Goal: Task Accomplishment & Management: Use online tool/utility

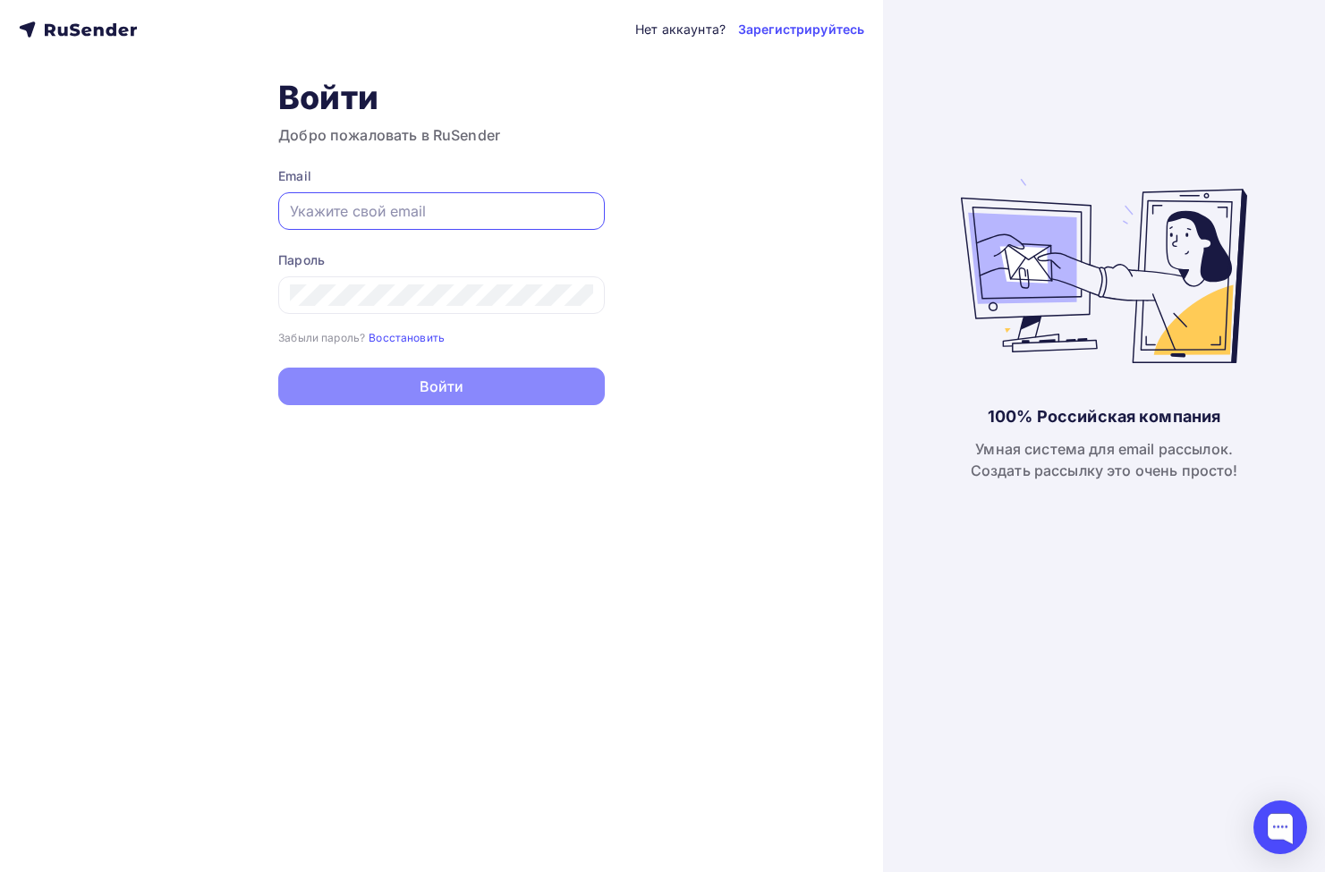
type input "[EMAIL_ADDRESS][DOMAIN_NAME]"
click at [441, 387] on button "Войти" at bounding box center [441, 387] width 327 height 38
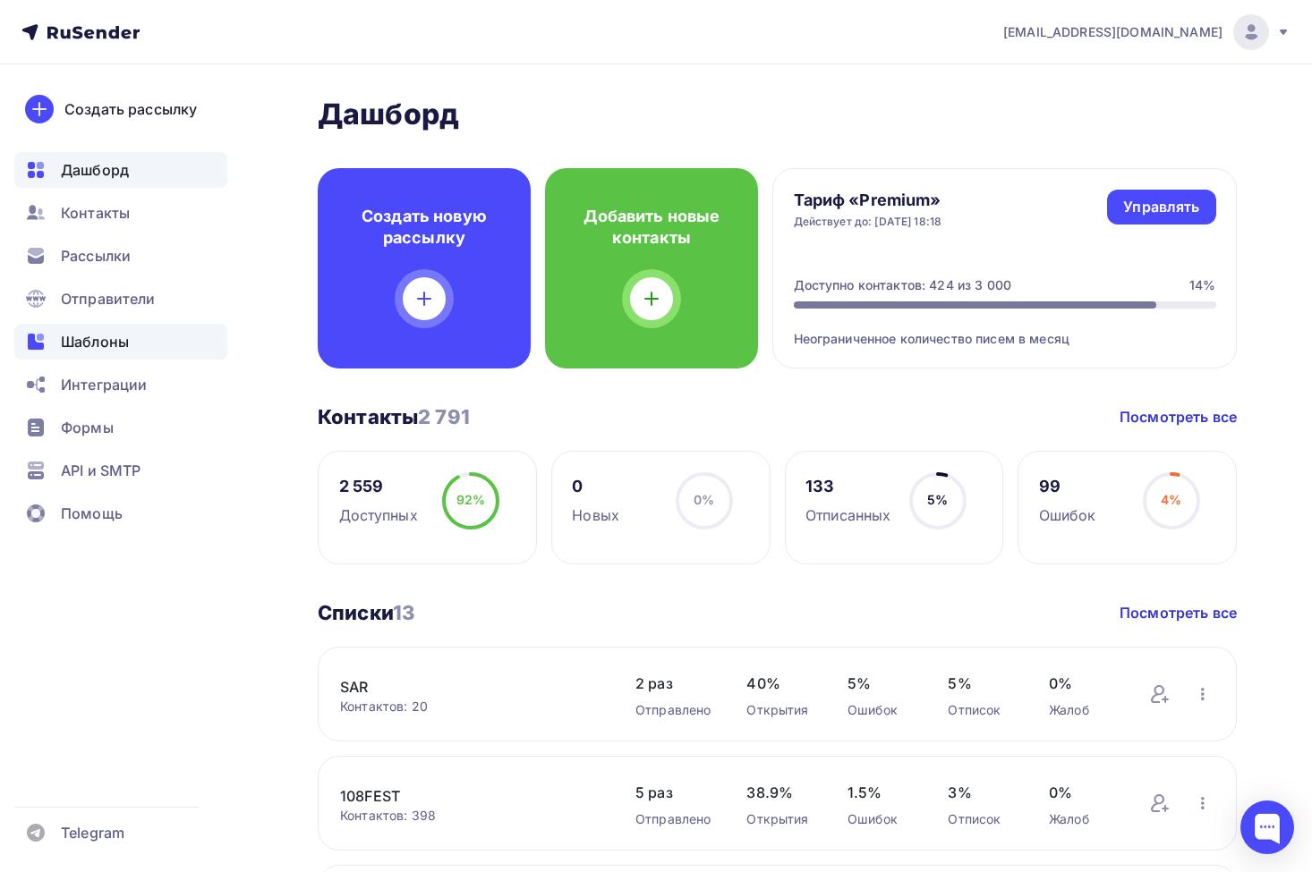
click at [118, 325] on div "Шаблоны" at bounding box center [120, 342] width 213 height 36
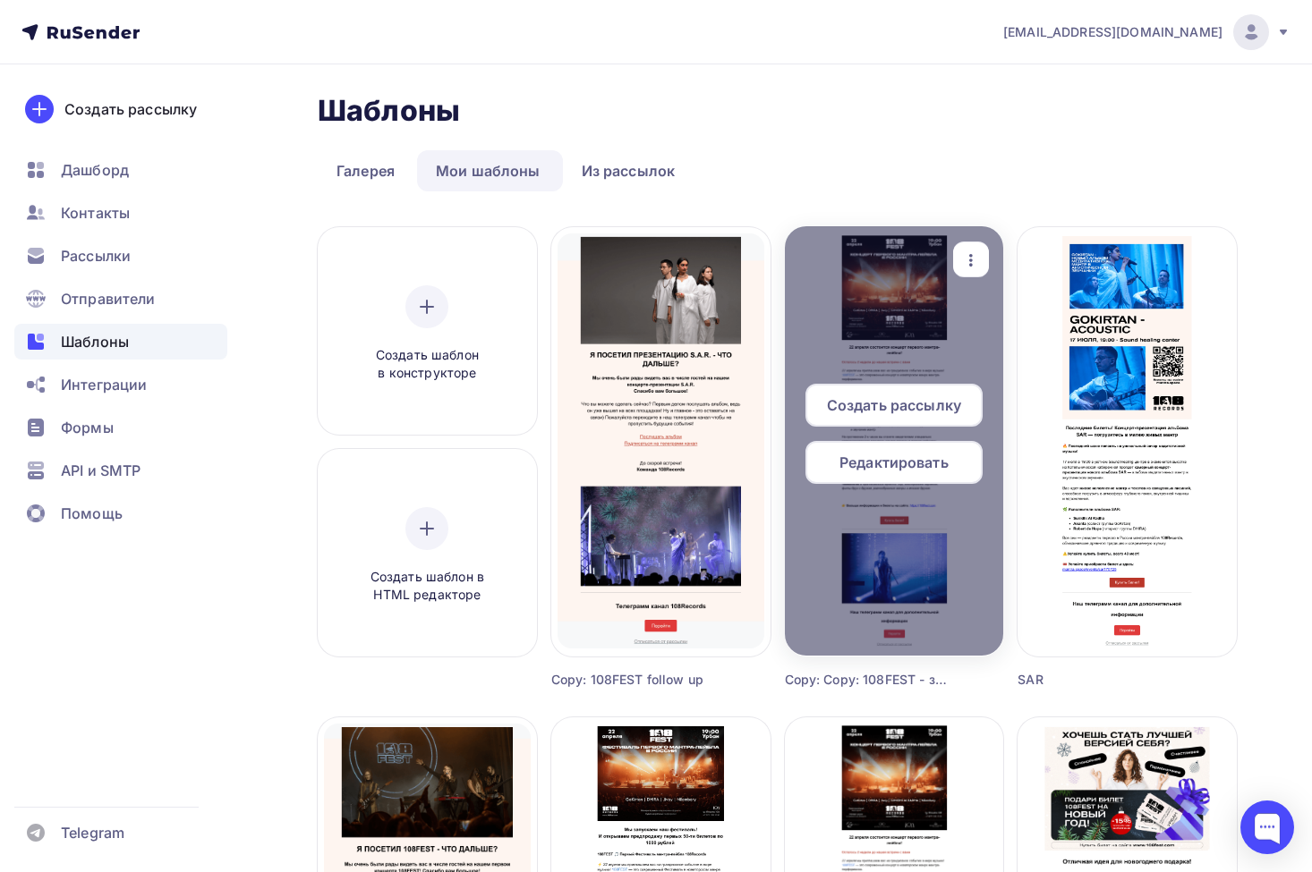
click at [915, 461] on span "Редактировать" at bounding box center [893, 462] width 109 height 21
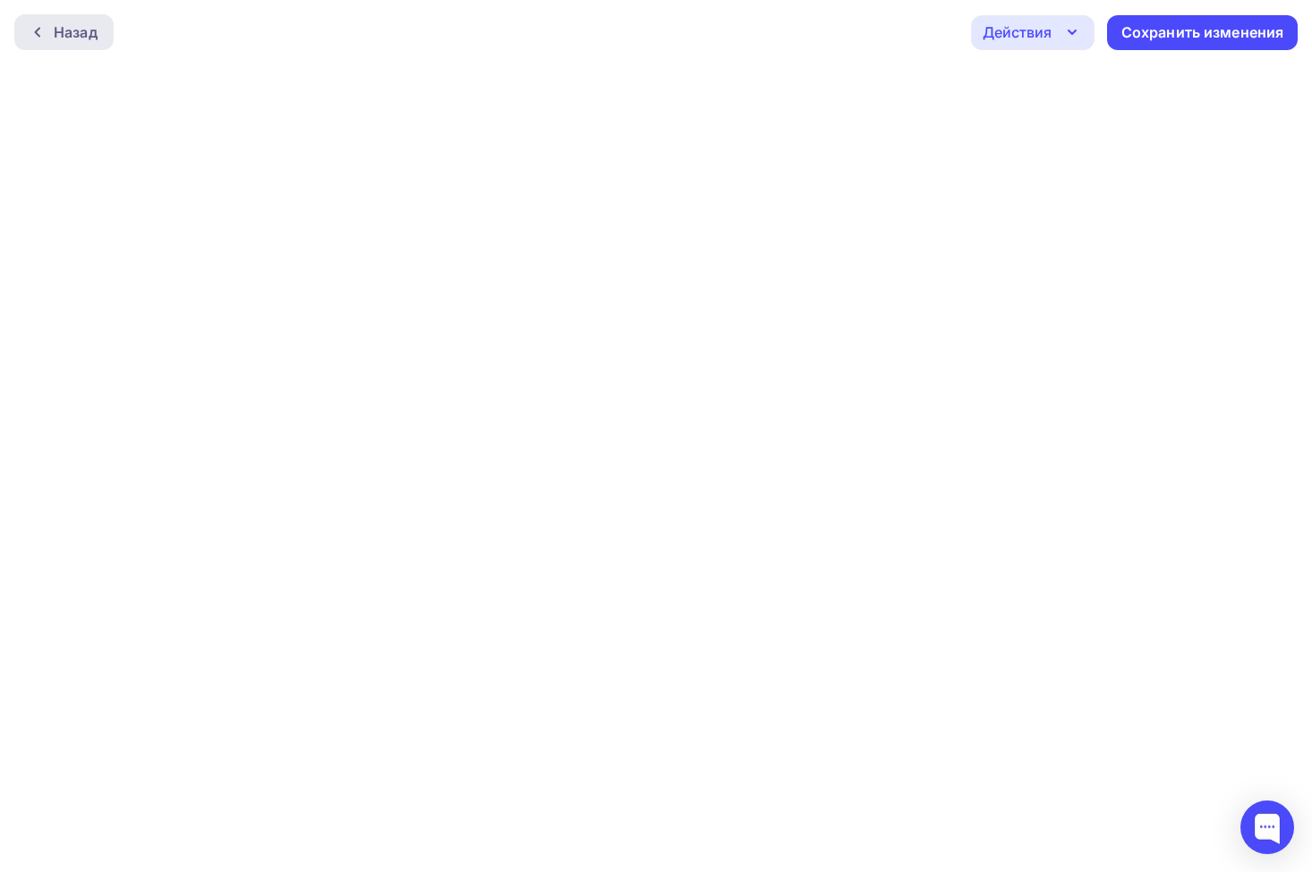
click at [88, 28] on div "Назад" at bounding box center [76, 31] width 44 height 21
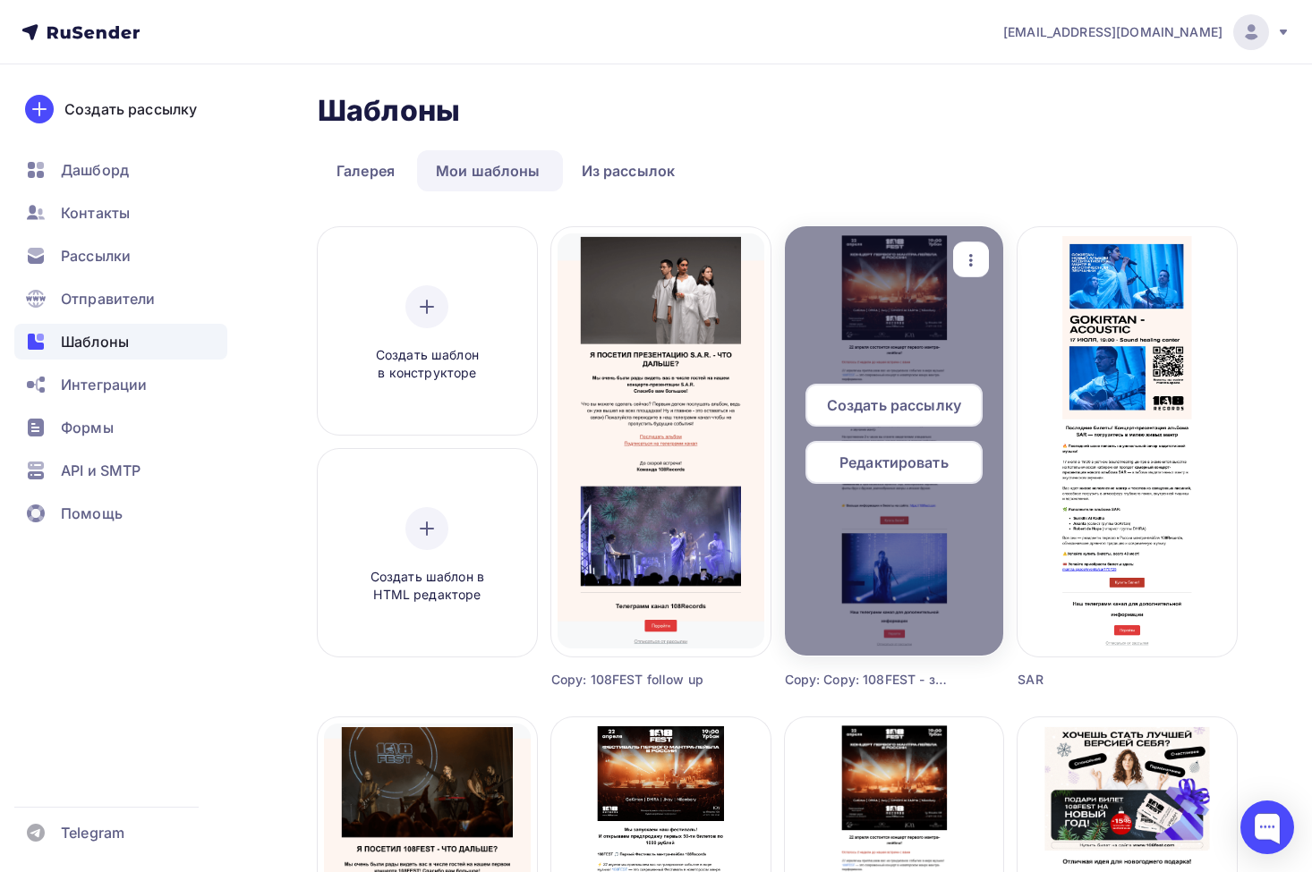
click at [968, 250] on icon "button" at bounding box center [970, 260] width 21 height 21
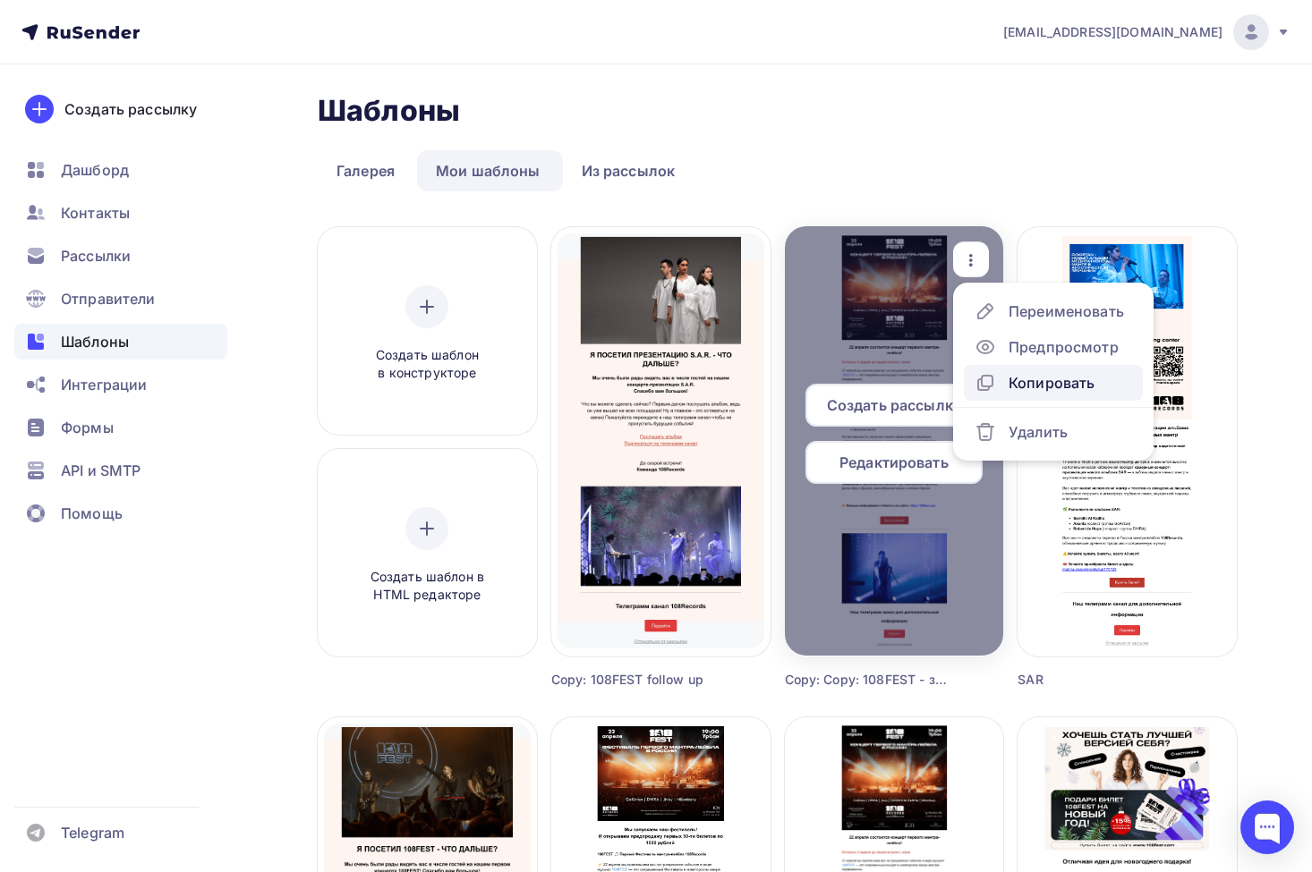
click at [1049, 383] on div "Копировать" at bounding box center [1051, 382] width 86 height 21
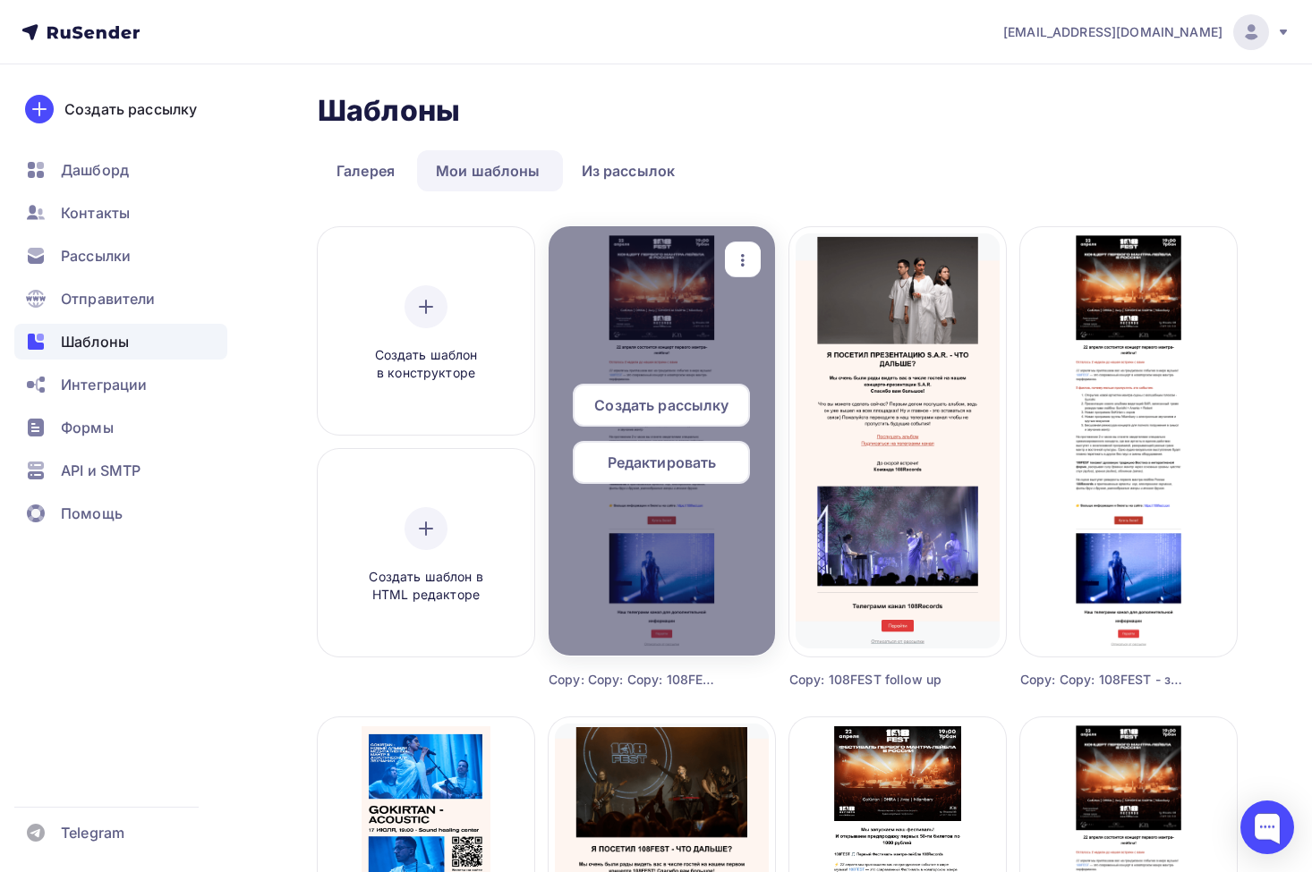
click at [718, 463] on div "Редактировать" at bounding box center [661, 462] width 177 height 43
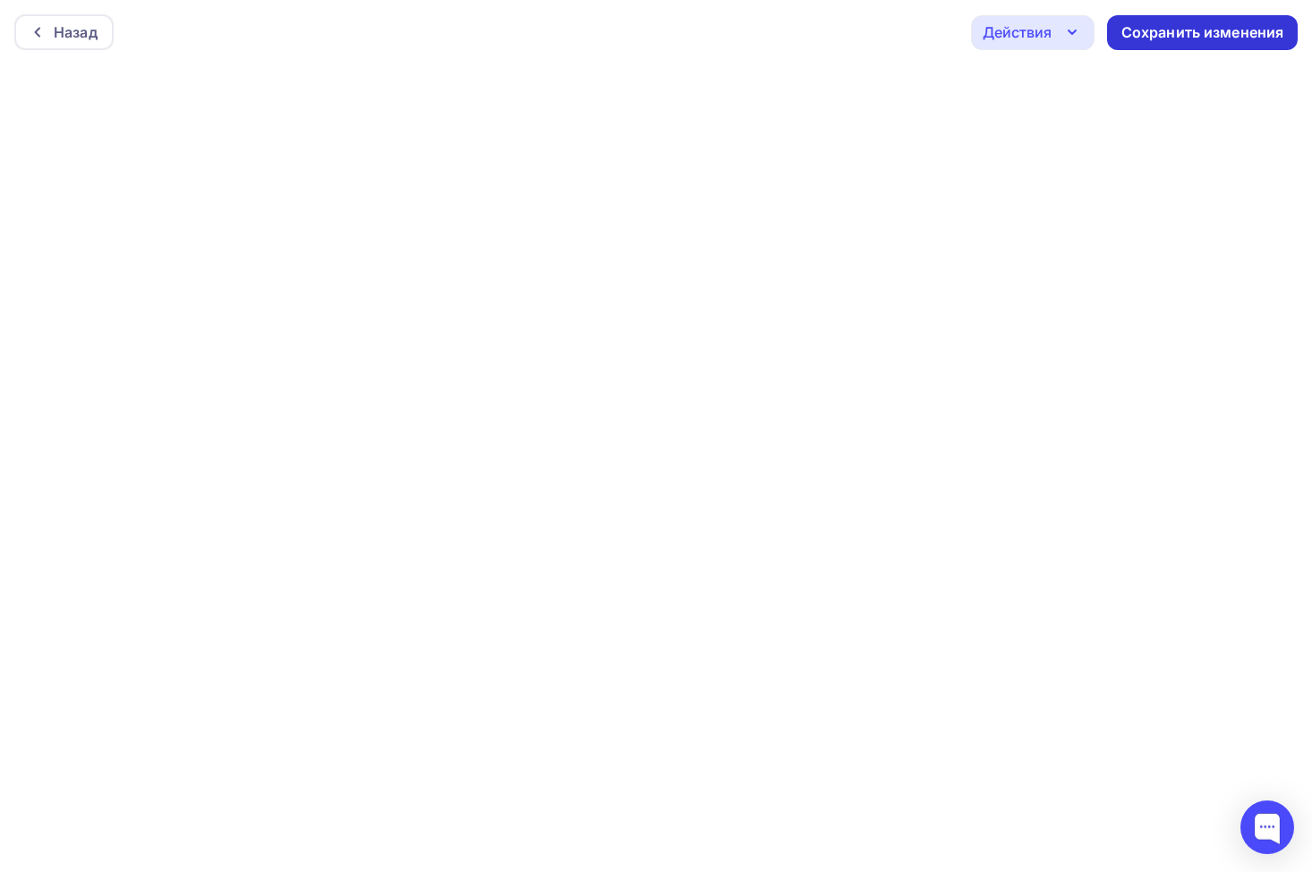
click at [1196, 21] on div "Сохранить изменения" at bounding box center [1202, 32] width 191 height 35
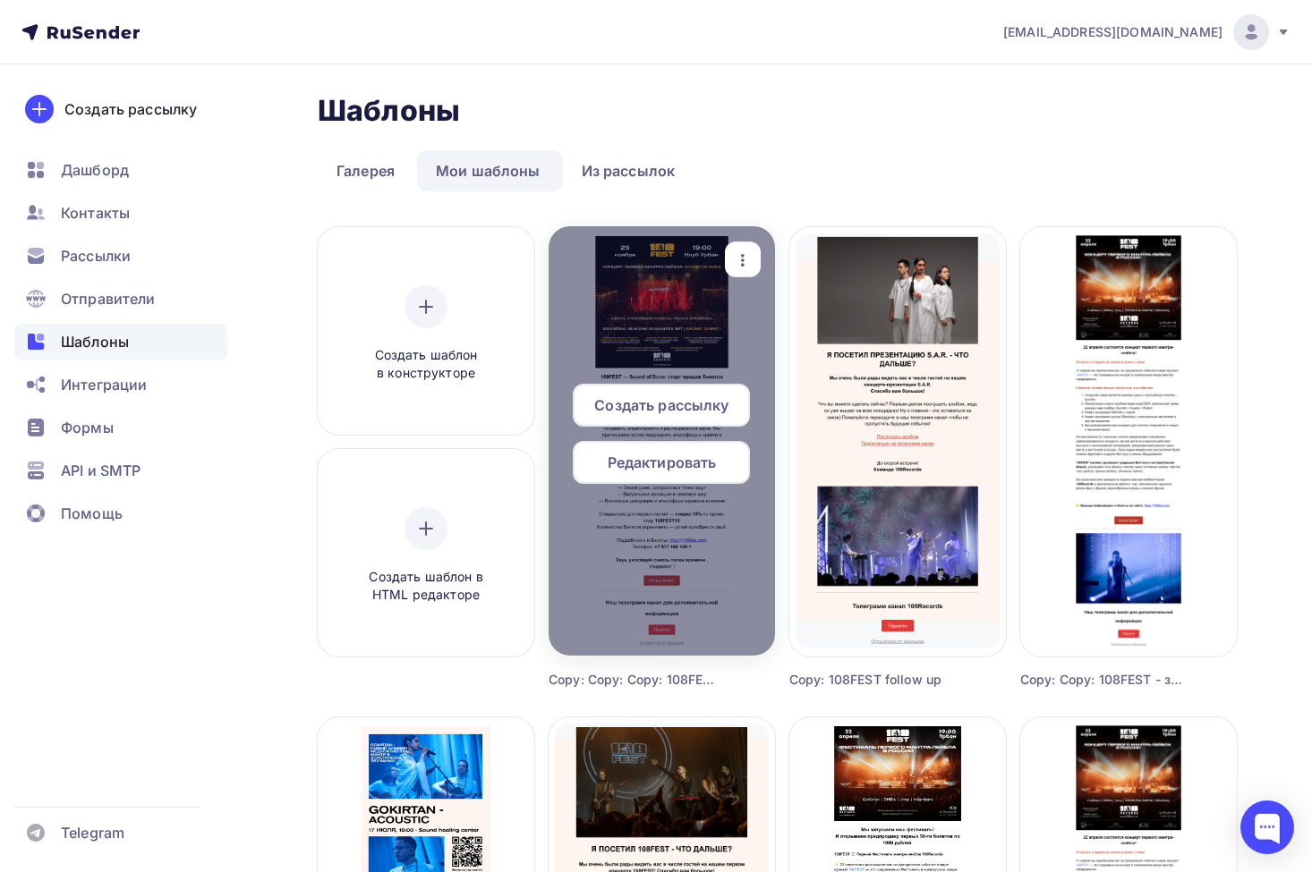
click at [746, 263] on icon "button" at bounding box center [742, 260] width 21 height 21
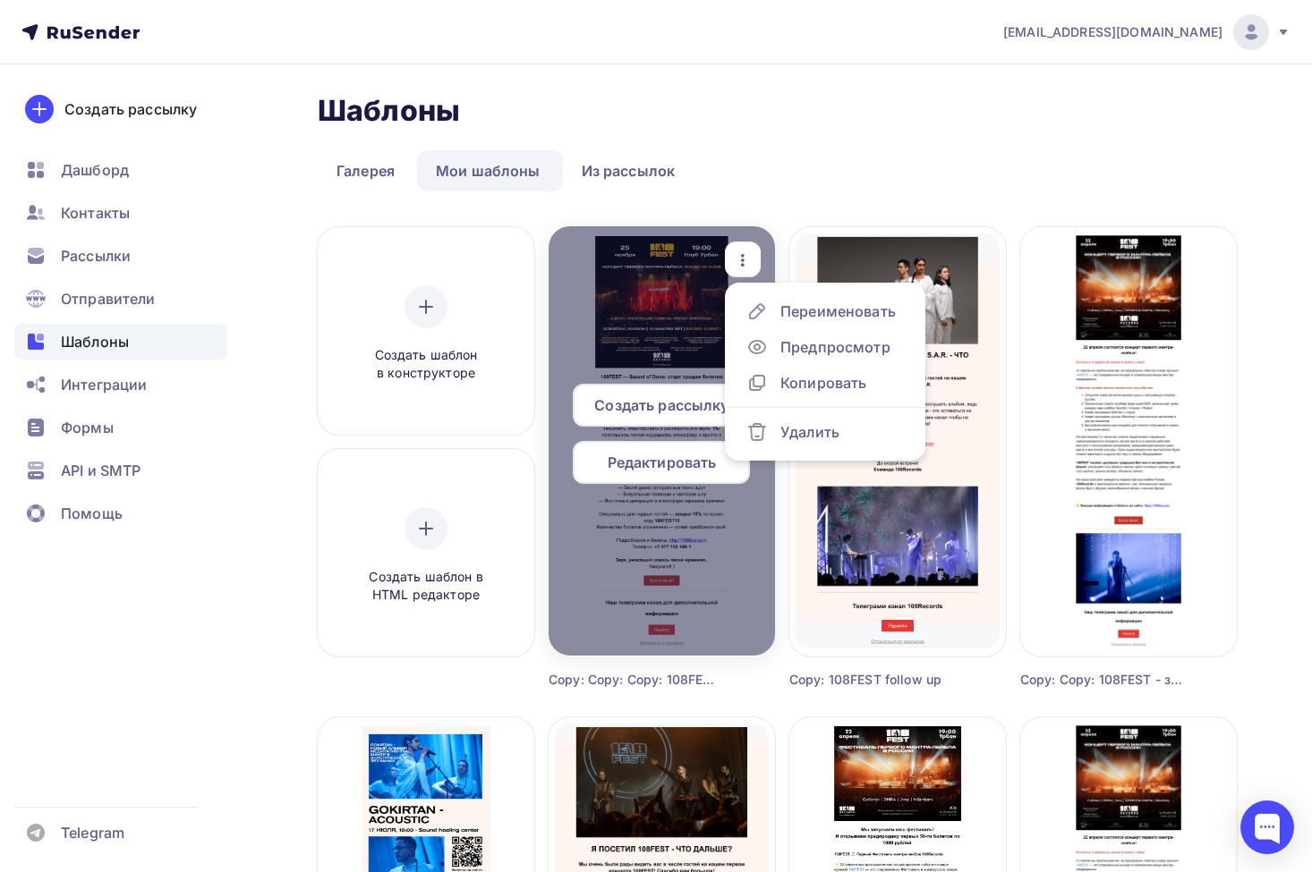
click at [648, 415] on span "Создать рассылку" at bounding box center [661, 405] width 134 height 21
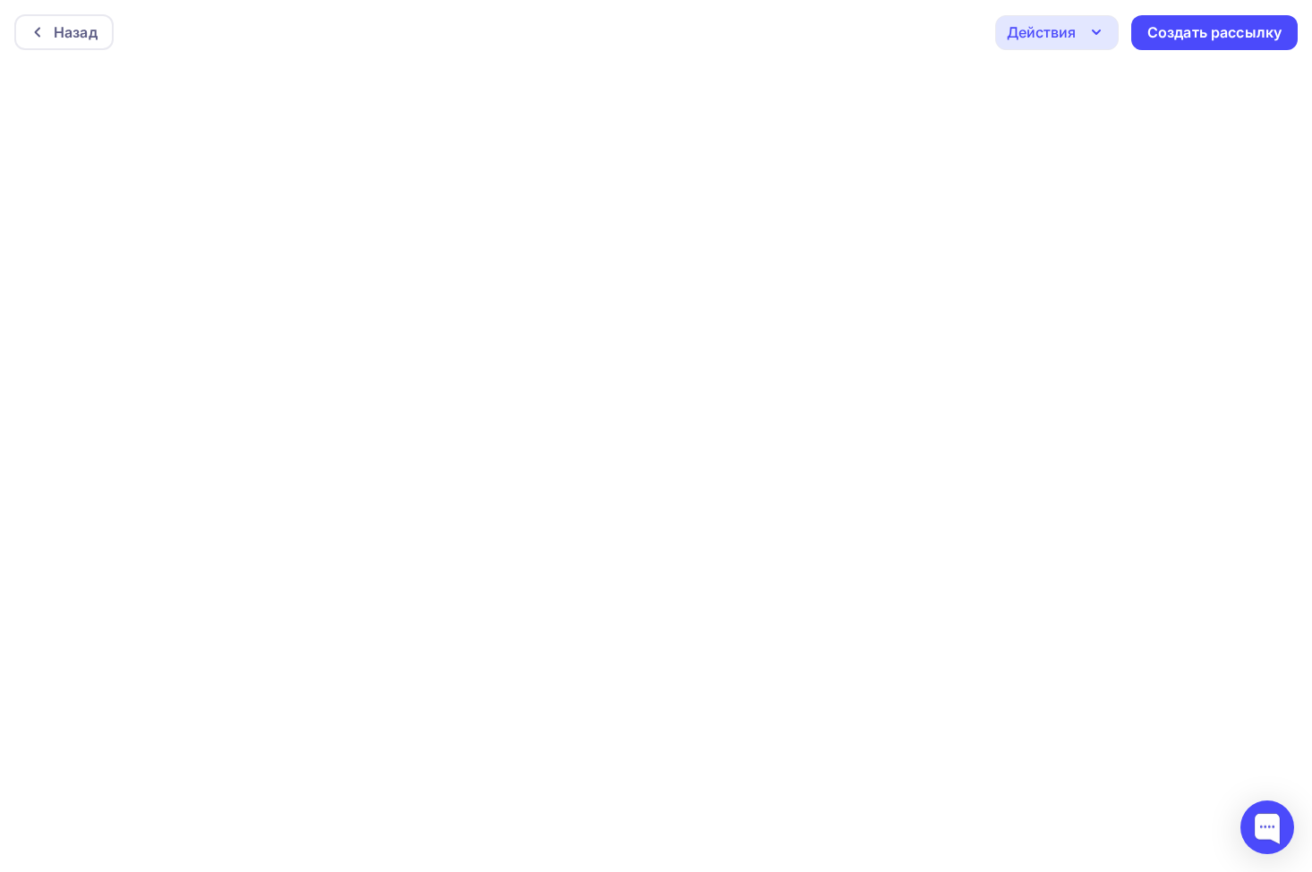
scroll to position [4, 0]
click at [1170, 29] on div "Создать рассылку" at bounding box center [1214, 28] width 134 height 21
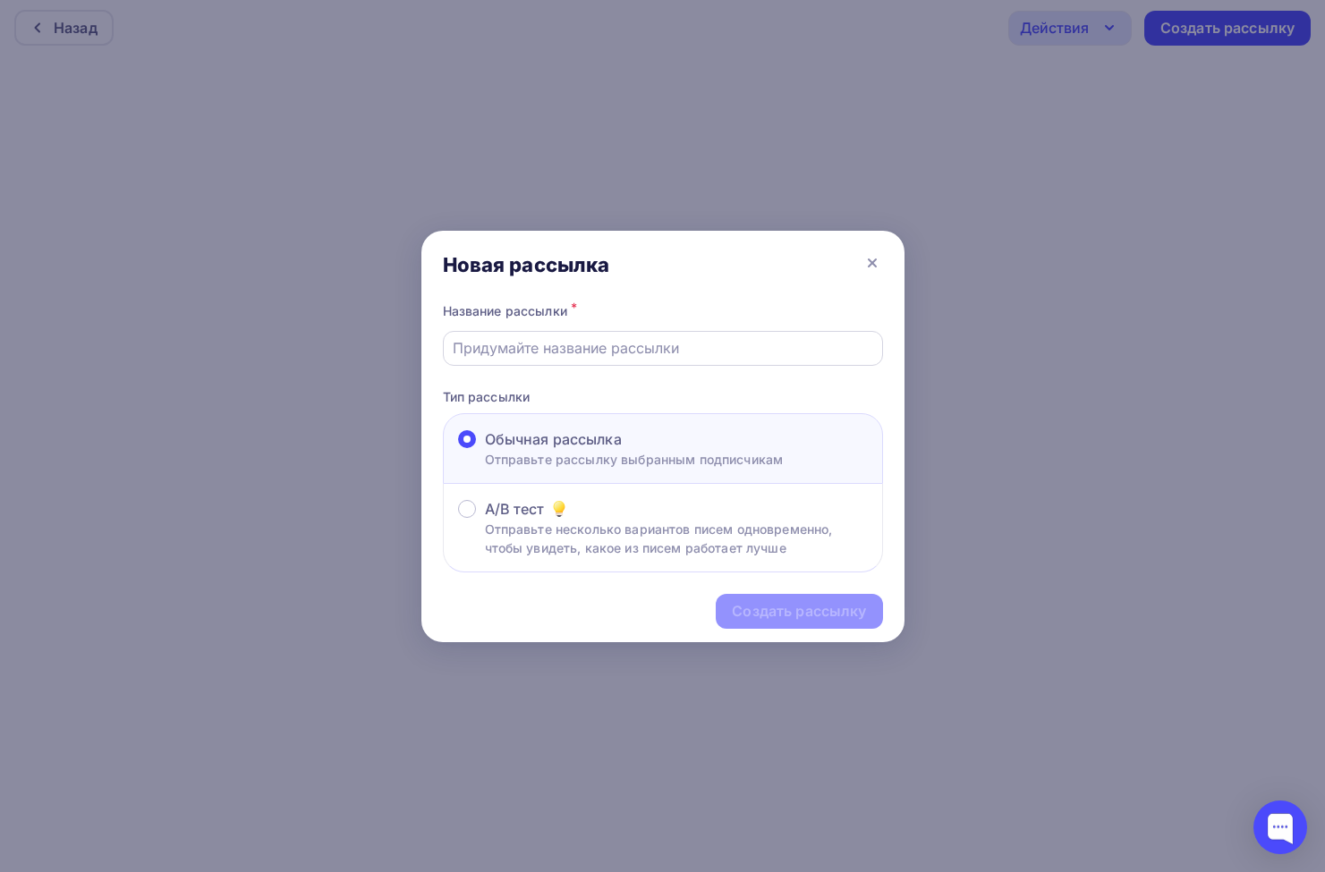
click at [716, 339] on input "text" at bounding box center [663, 347] width 420 height 21
type input "108FEST - анонс"
click at [785, 617] on div "Создать рассылку" at bounding box center [799, 611] width 134 height 21
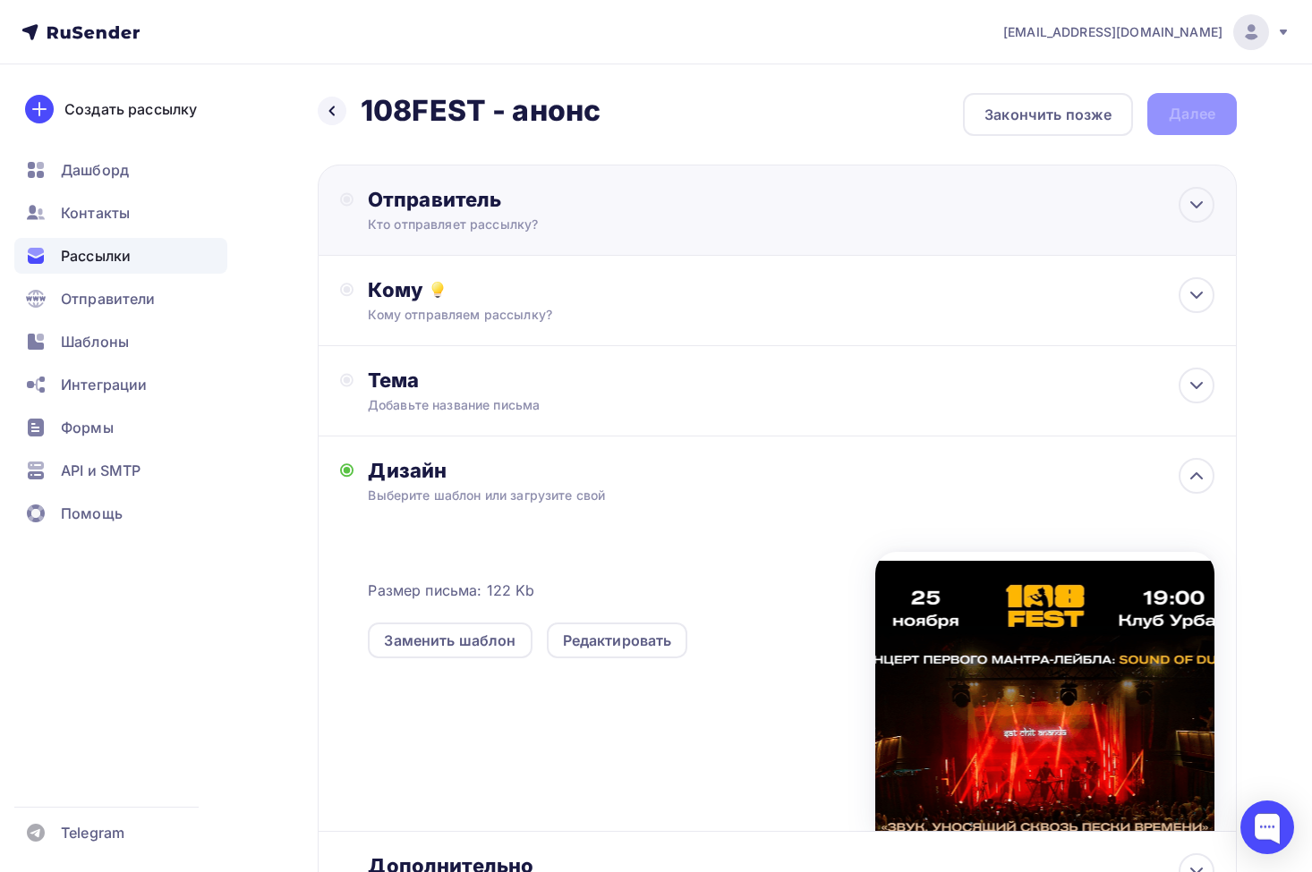
click at [527, 222] on div "Кто отправляет рассылку?" at bounding box center [542, 225] width 349 height 18
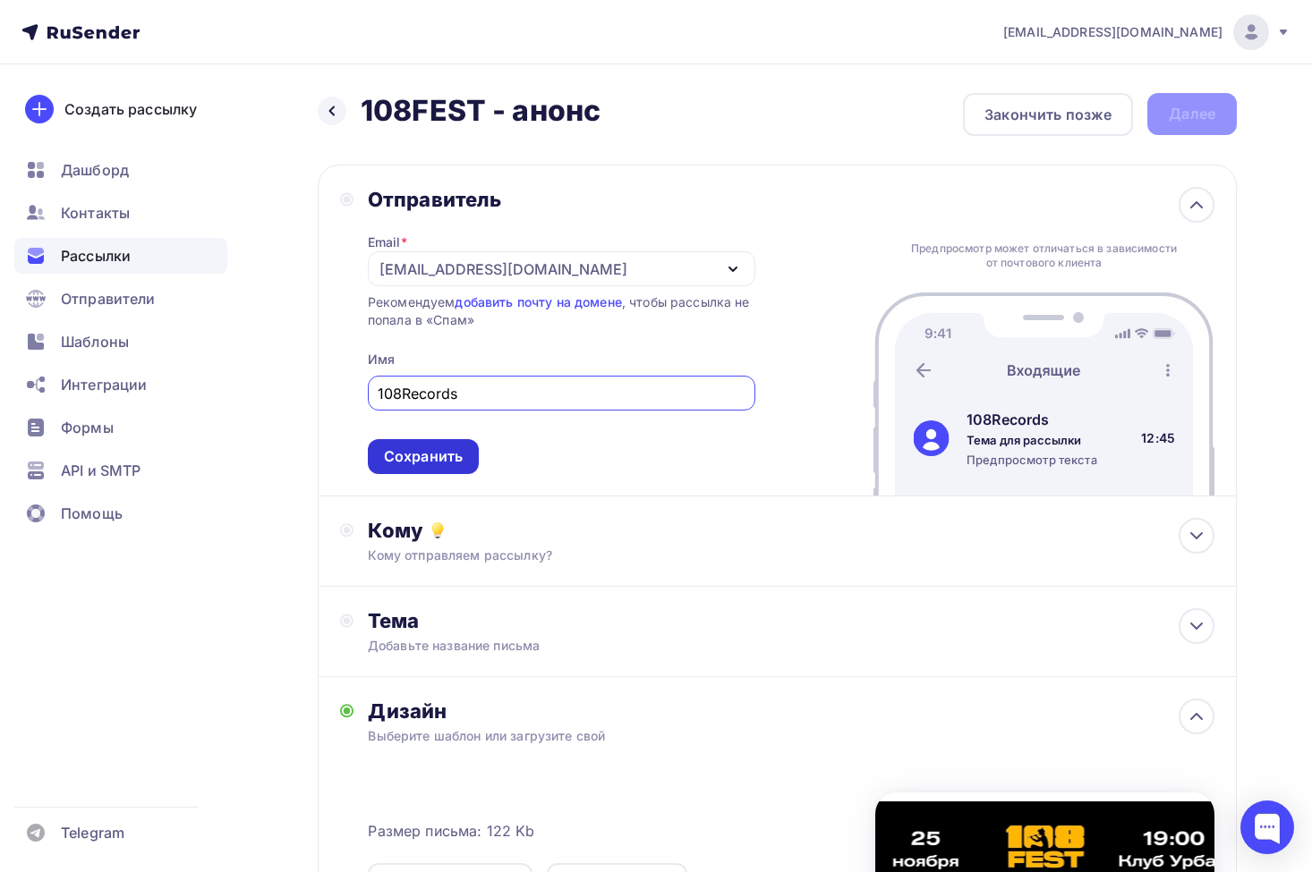
type input "108Records"
click at [470, 453] on div "Сохранить" at bounding box center [423, 456] width 111 height 35
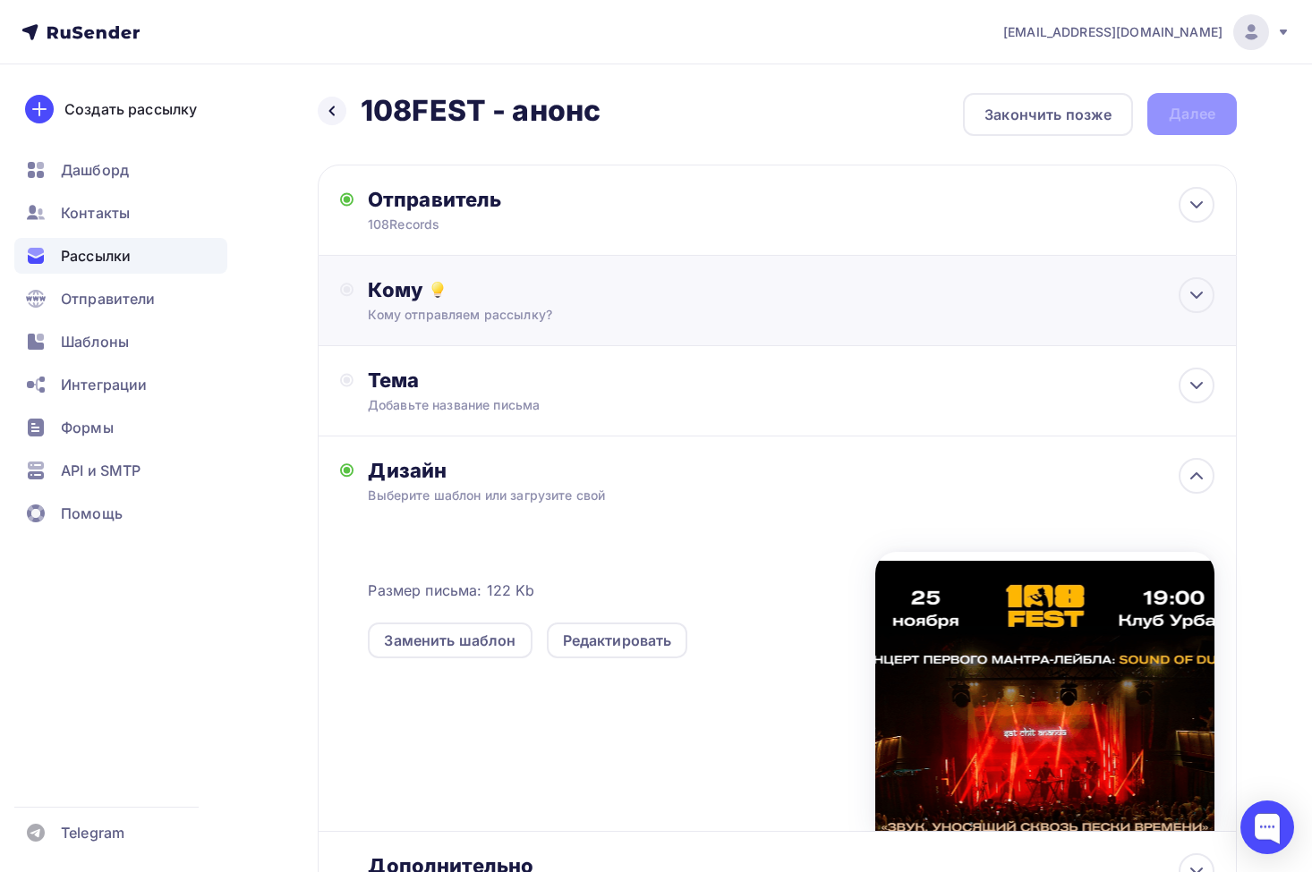
click at [477, 315] on div "Кому отправляем рассылку?" at bounding box center [748, 315] width 761 height 18
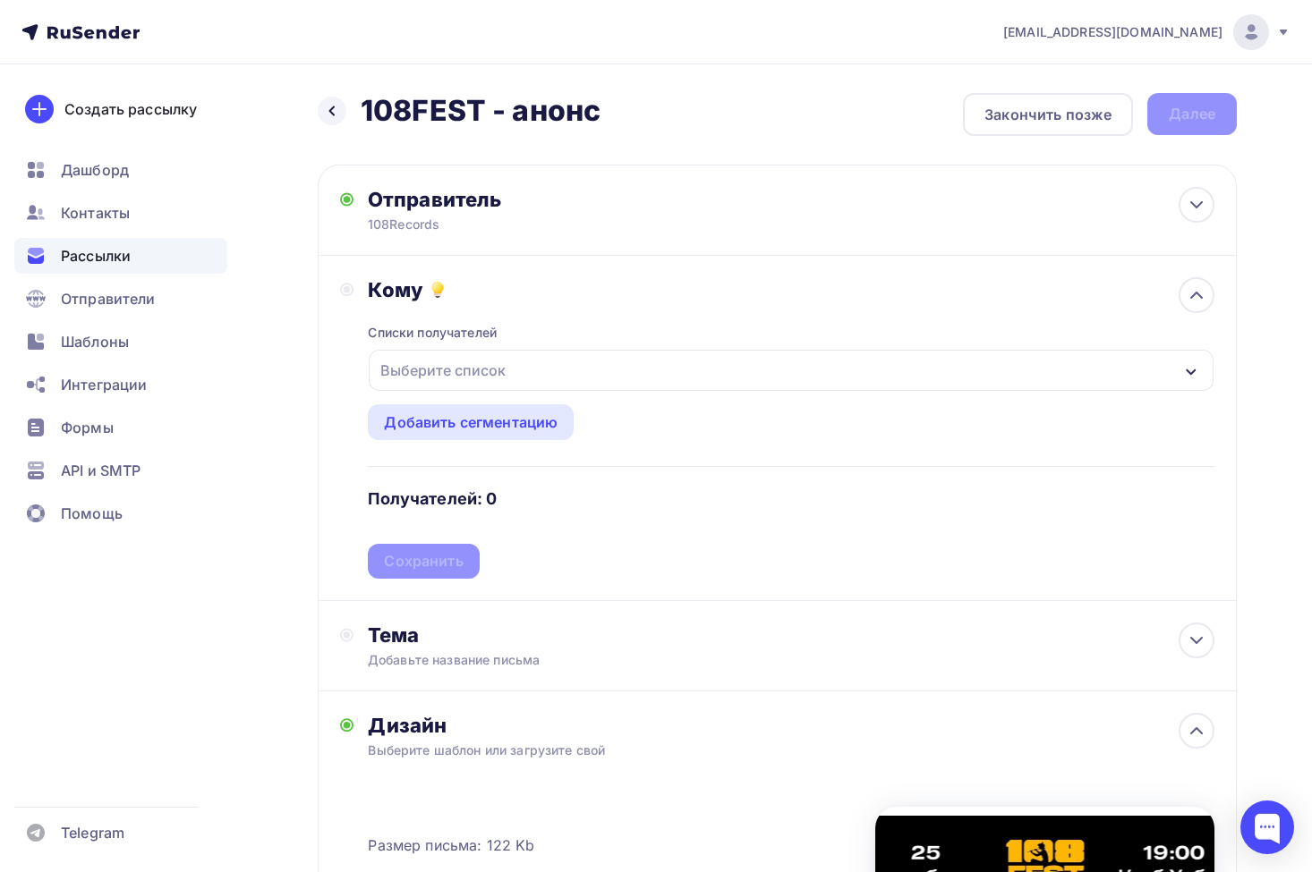
click at [486, 386] on div "Выберите список" at bounding box center [443, 370] width 140 height 32
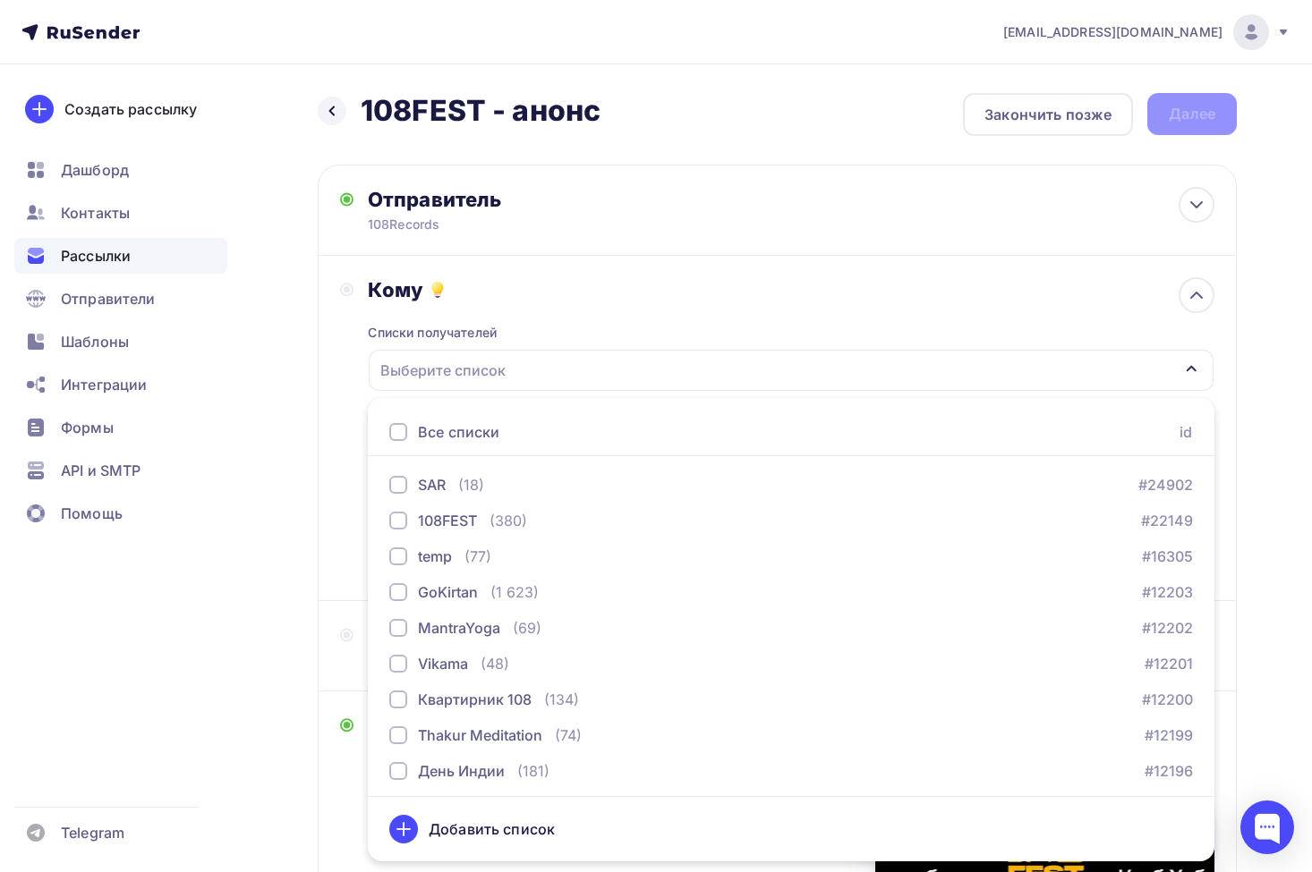
click at [406, 435] on div at bounding box center [398, 432] width 18 height 18
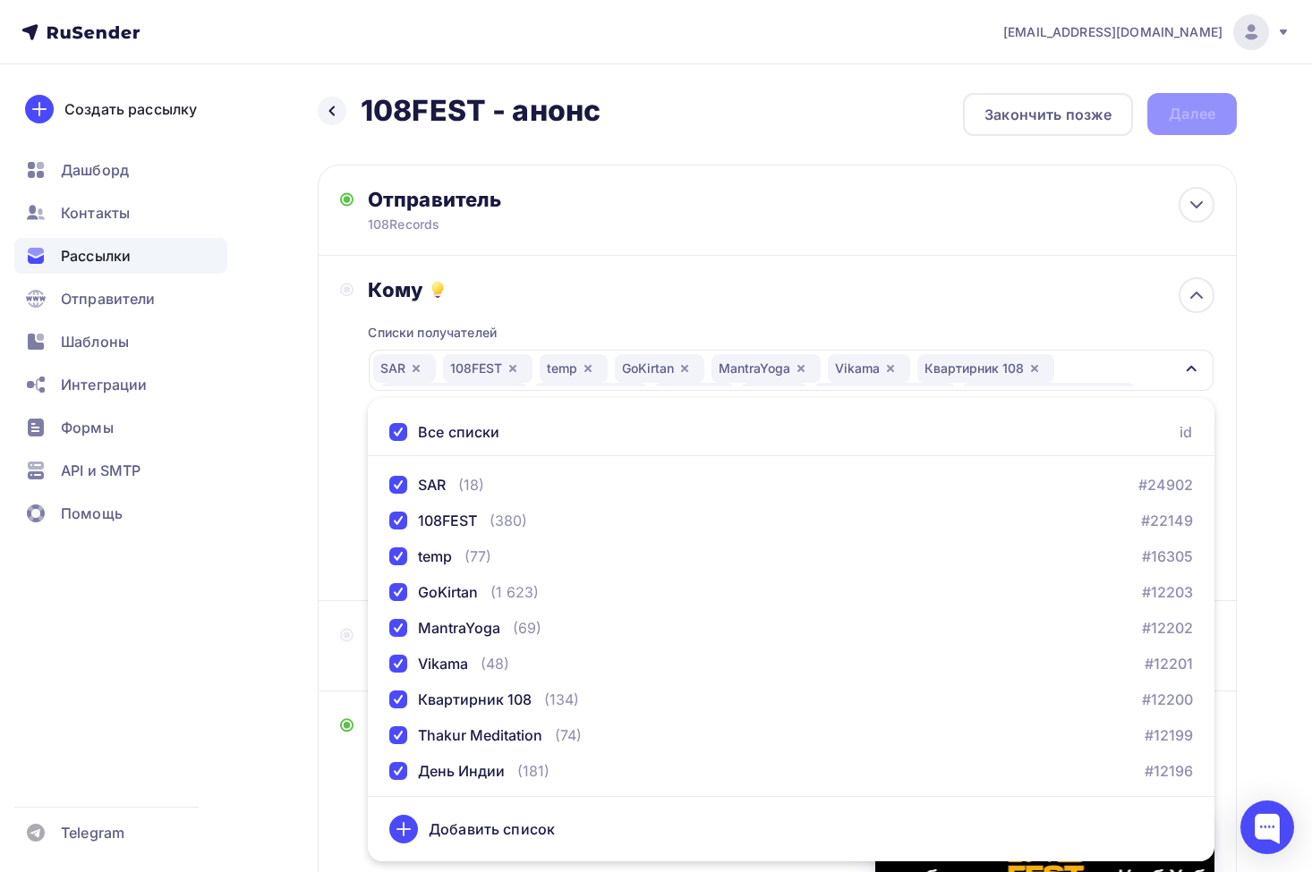
click at [351, 402] on div "Кому Списки получателей SAR 108FEST temp [GEOGRAPHIC_DATA] MantraYoga [GEOGRAPH…" at bounding box center [777, 427] width 874 height 301
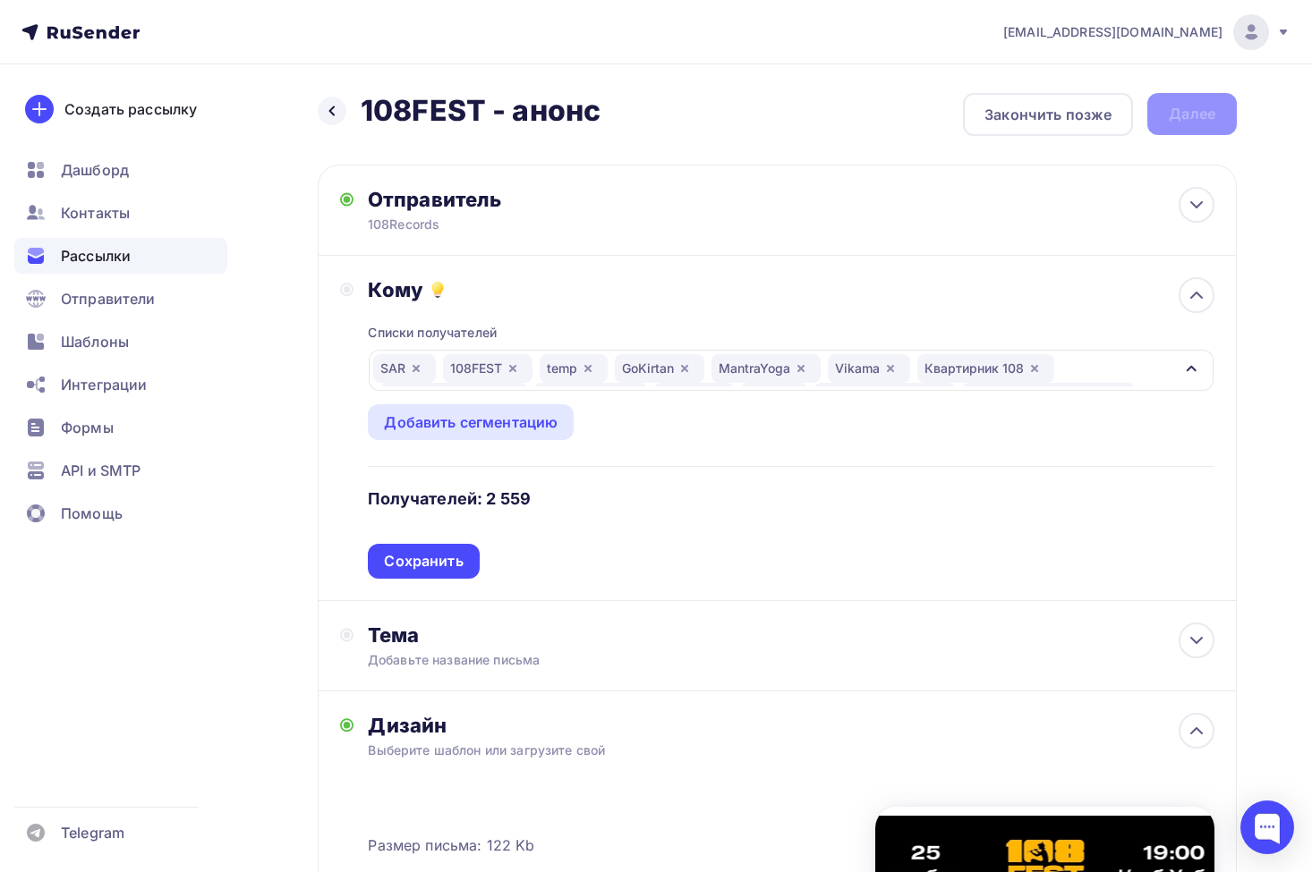
scroll to position [38, 0]
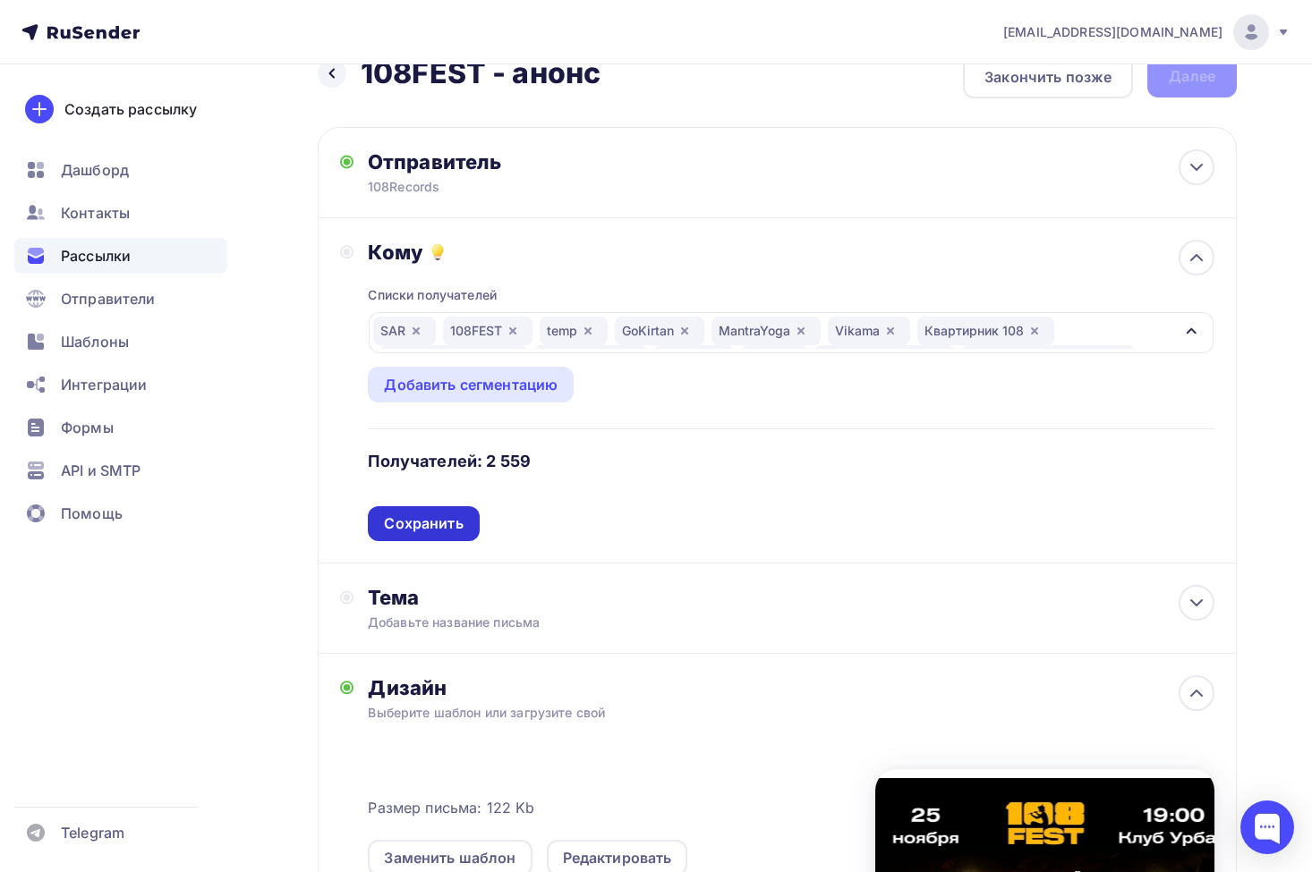
click at [453, 524] on div "Сохранить" at bounding box center [423, 524] width 79 height 21
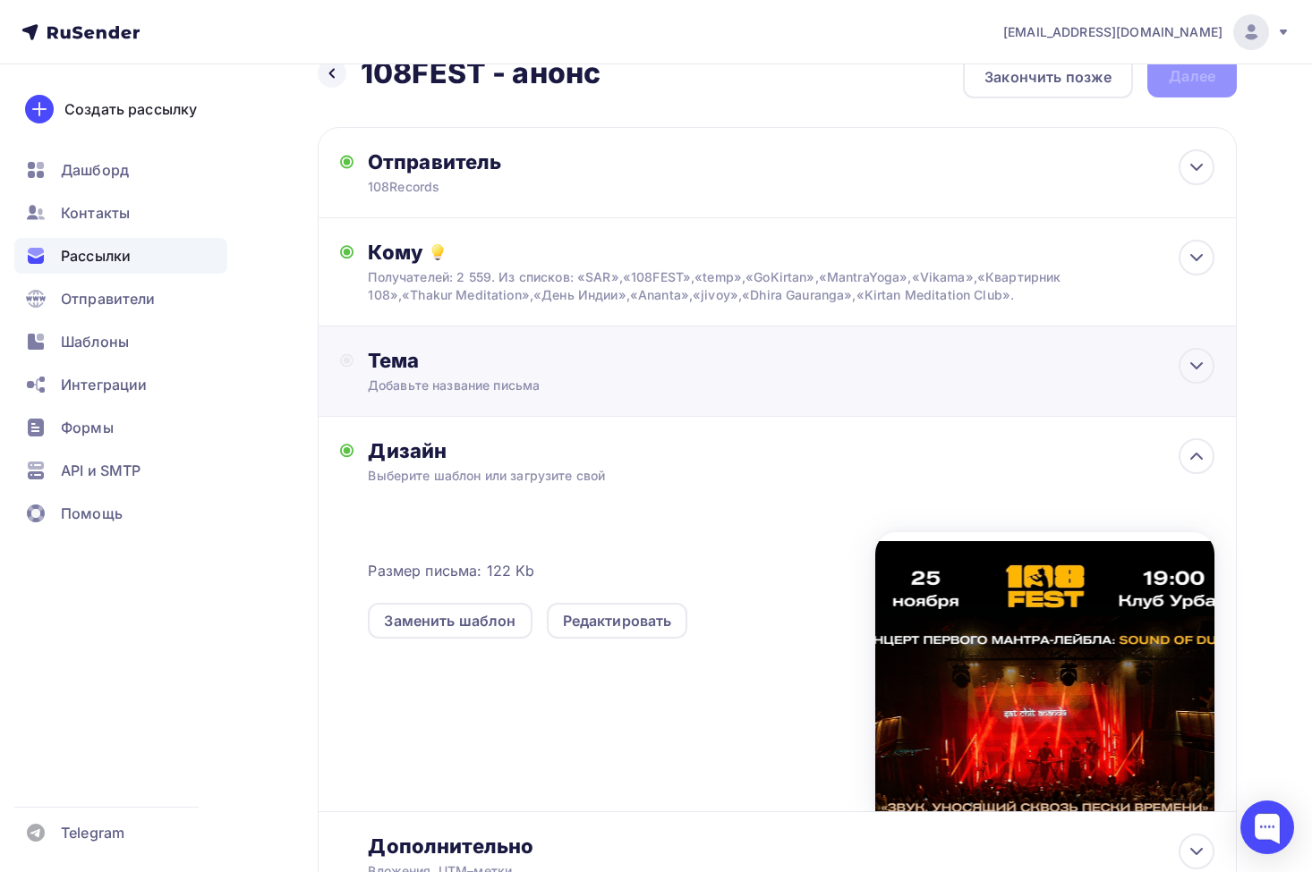
click at [473, 386] on div "Добавьте название письма" at bounding box center [527, 386] width 318 height 18
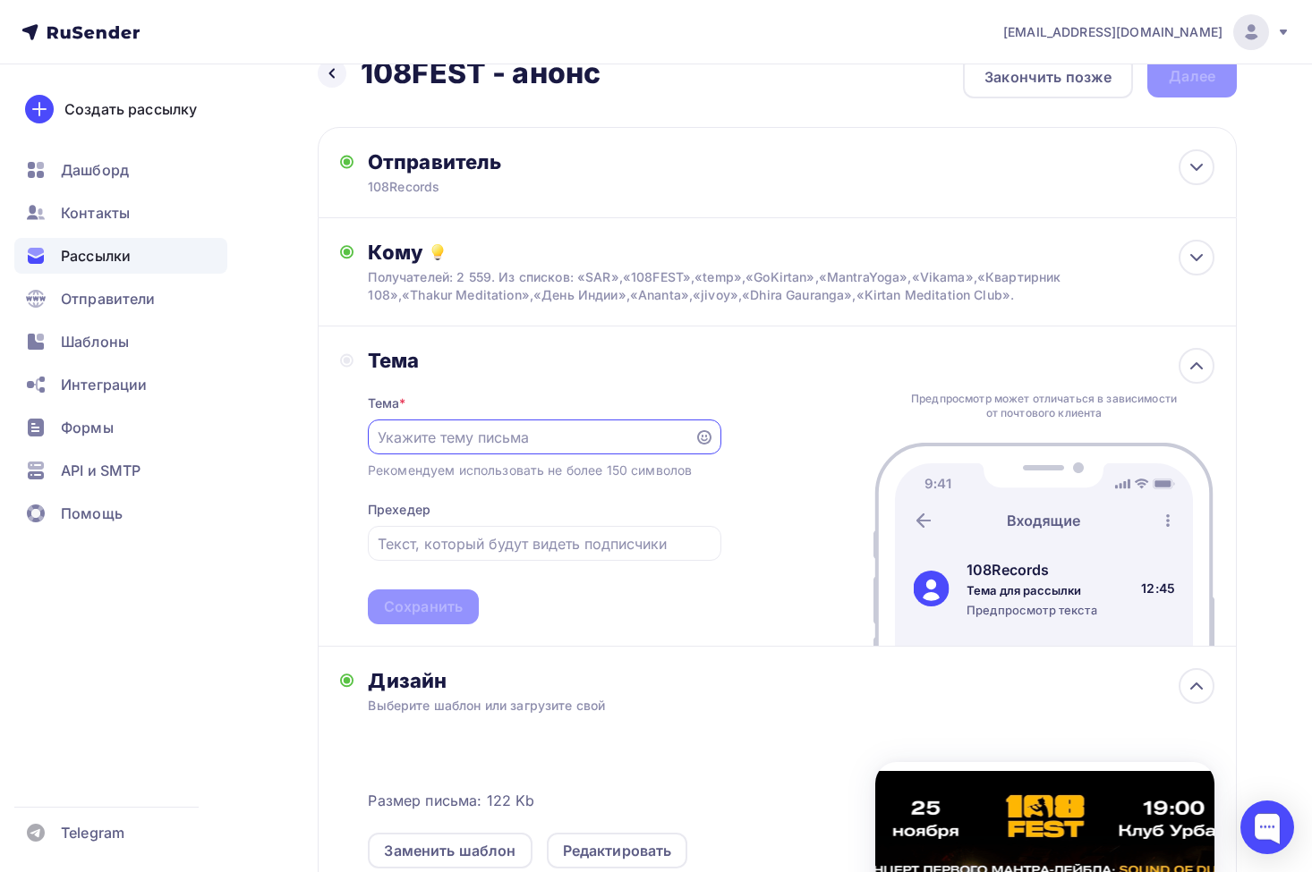
scroll to position [0, 0]
type input "108FEST - старт продаж!"
click at [497, 537] on input "text" at bounding box center [544, 543] width 333 height 21
type input "[PERSON_NAME]"
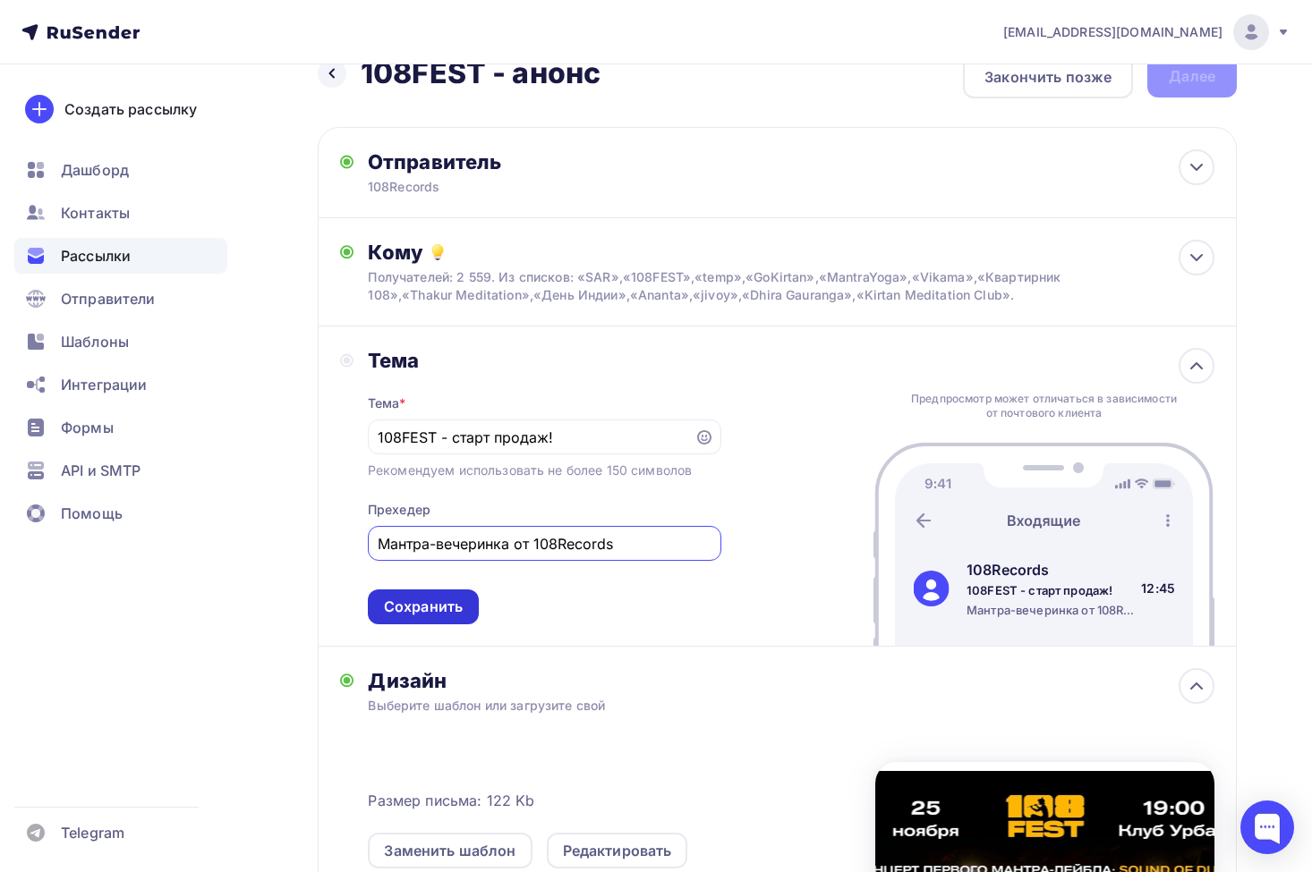
type input "Мантра-вечеринка от 108Records"
click at [416, 622] on div "Сохранить" at bounding box center [423, 607] width 111 height 35
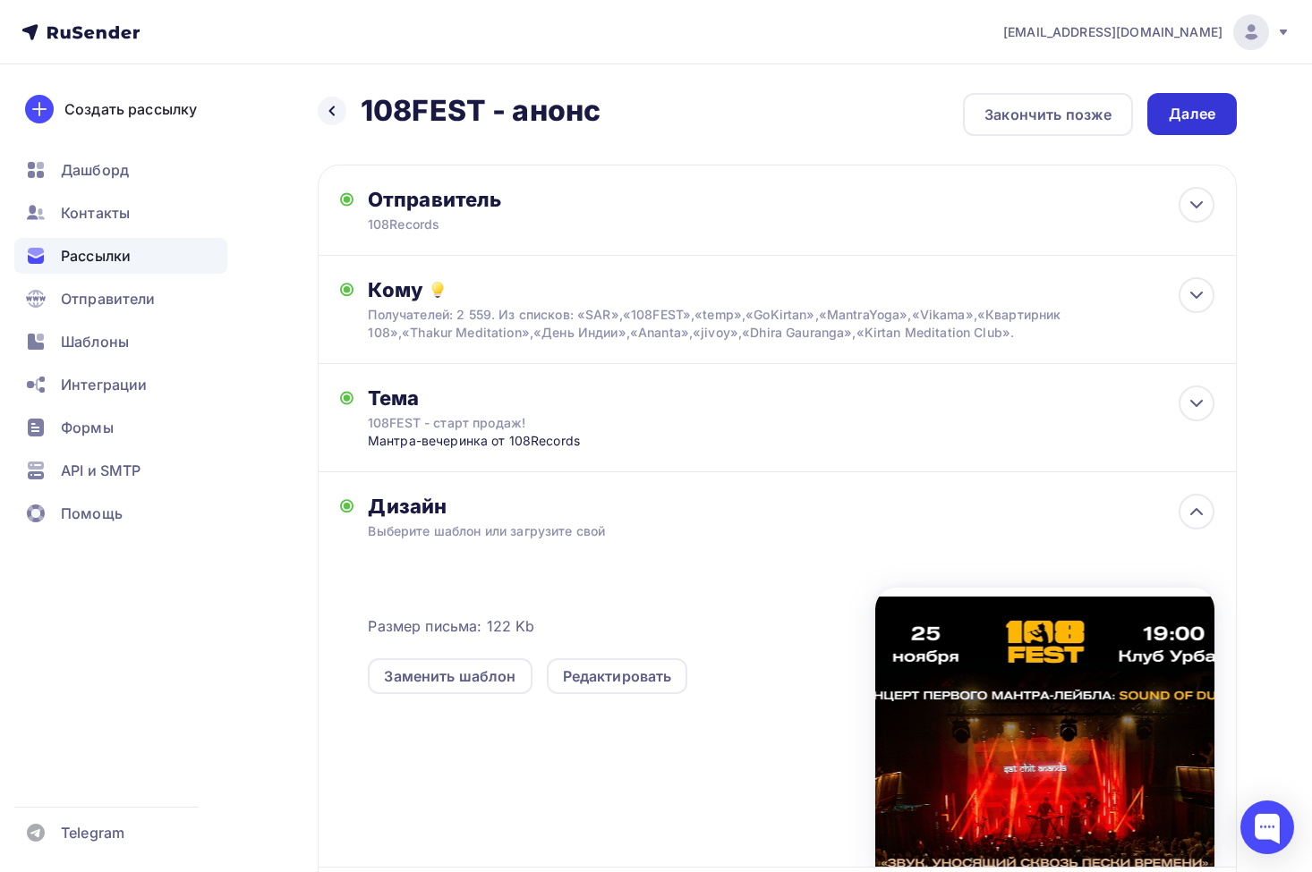
click at [1210, 115] on div "Далее" at bounding box center [1191, 114] width 47 height 21
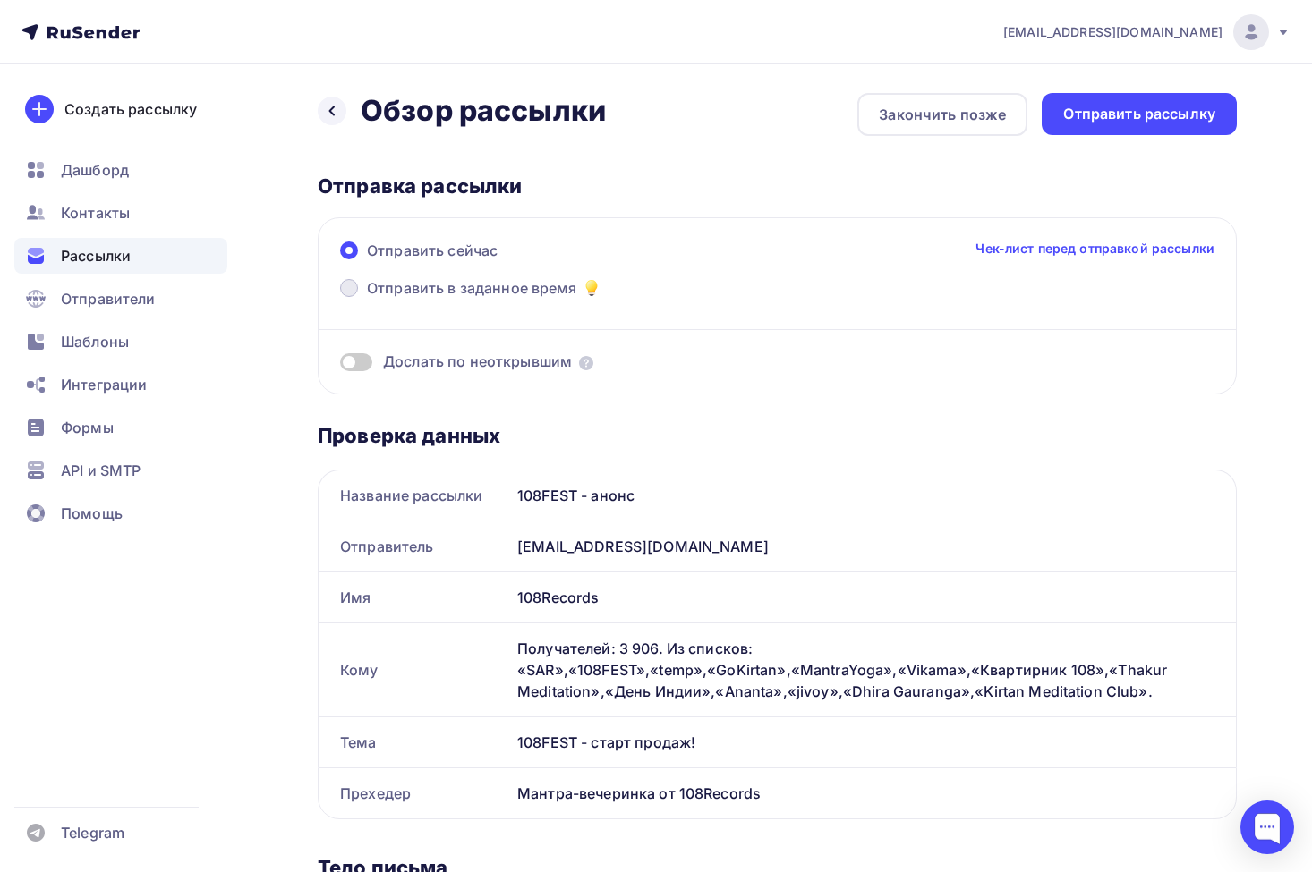
click at [371, 286] on span "Отправить в заданное время" at bounding box center [472, 287] width 210 height 21
click at [367, 299] on input "Отправить в заданное время" at bounding box center [367, 299] width 0 height 0
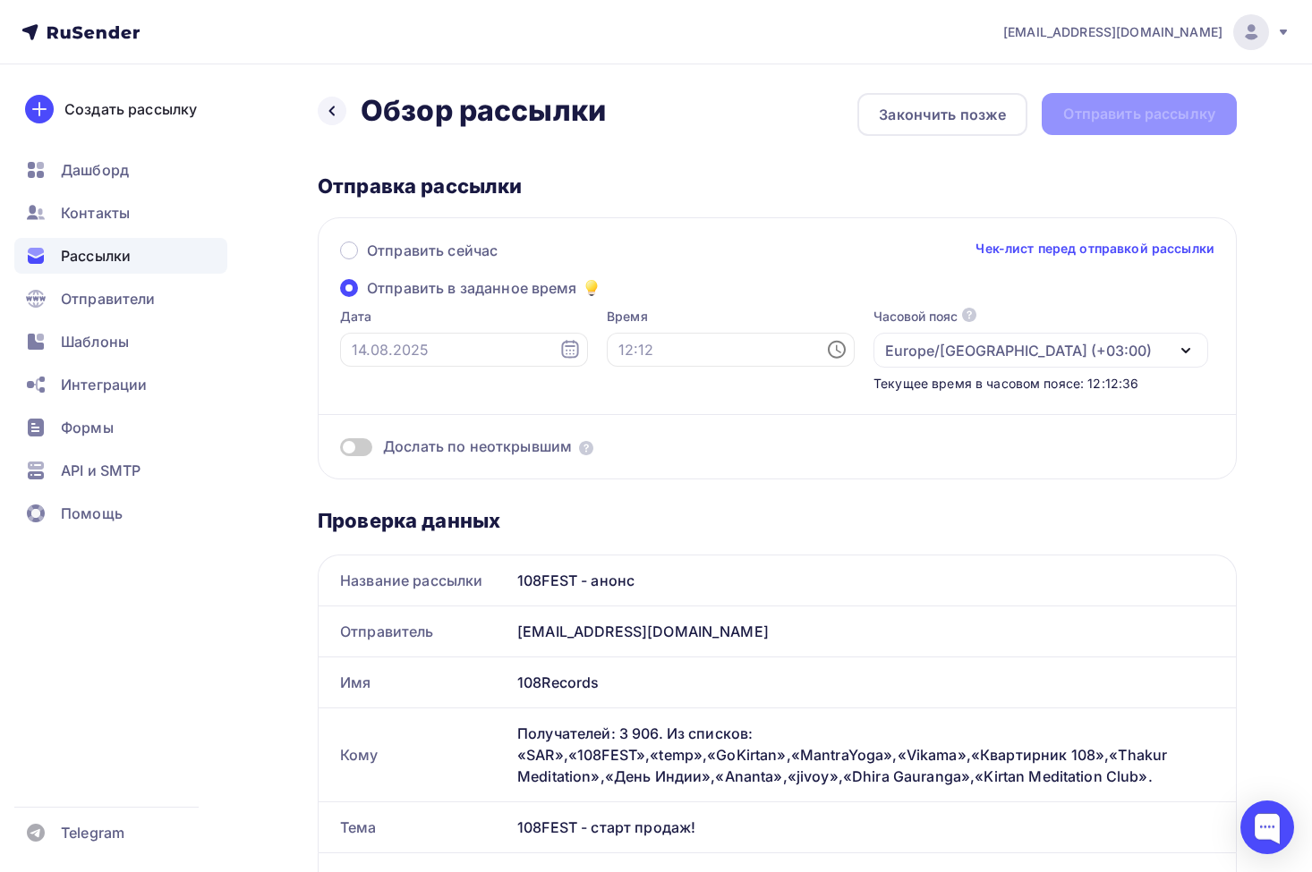
click at [561, 344] on icon at bounding box center [569, 349] width 21 height 21
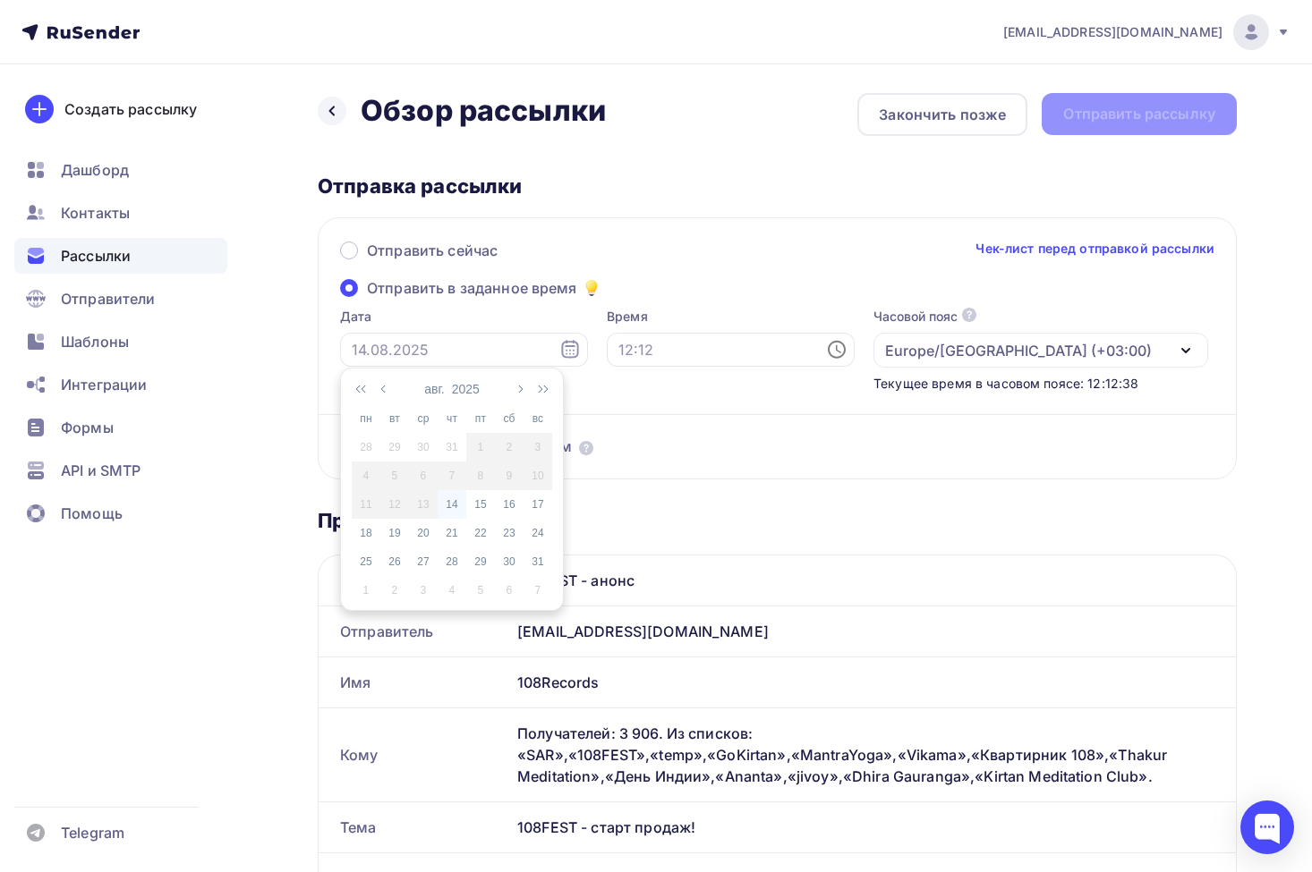
click at [452, 505] on div "14" at bounding box center [451, 505] width 29 height 16
type input "[DATE]"
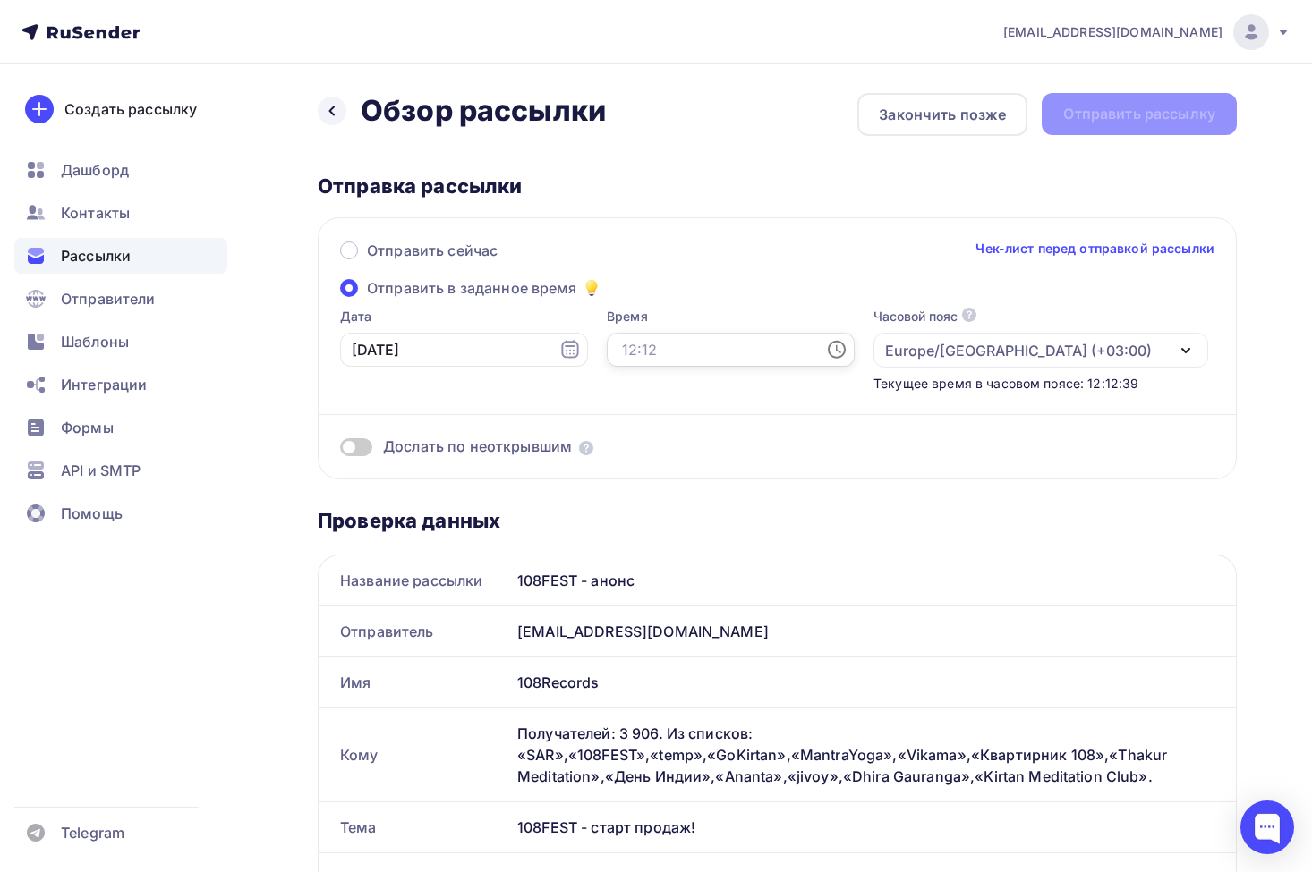
click at [627, 344] on input "text" at bounding box center [731, 350] width 248 height 34
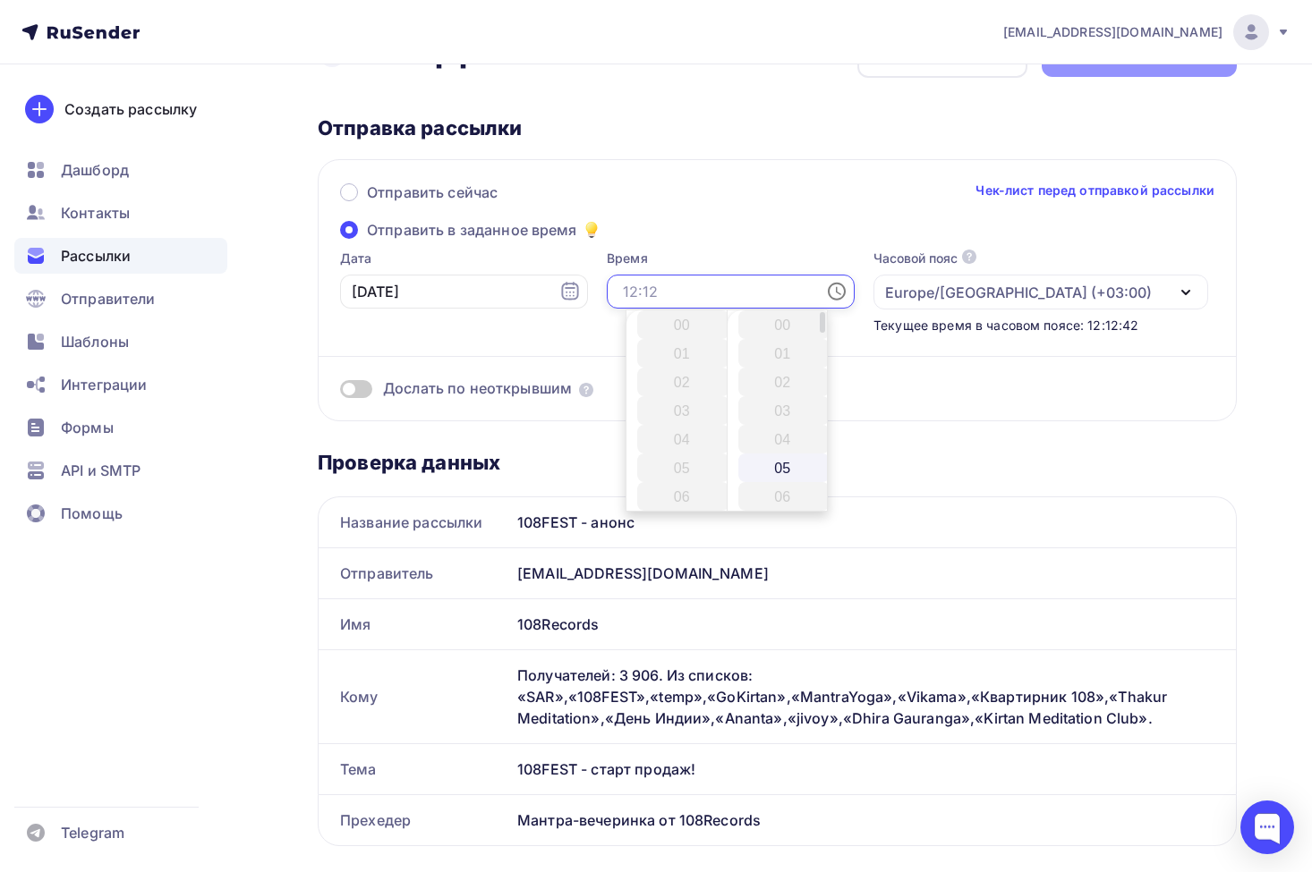
scroll to position [59, 0]
click at [692, 446] on li "12" at bounding box center [683, 454] width 92 height 29
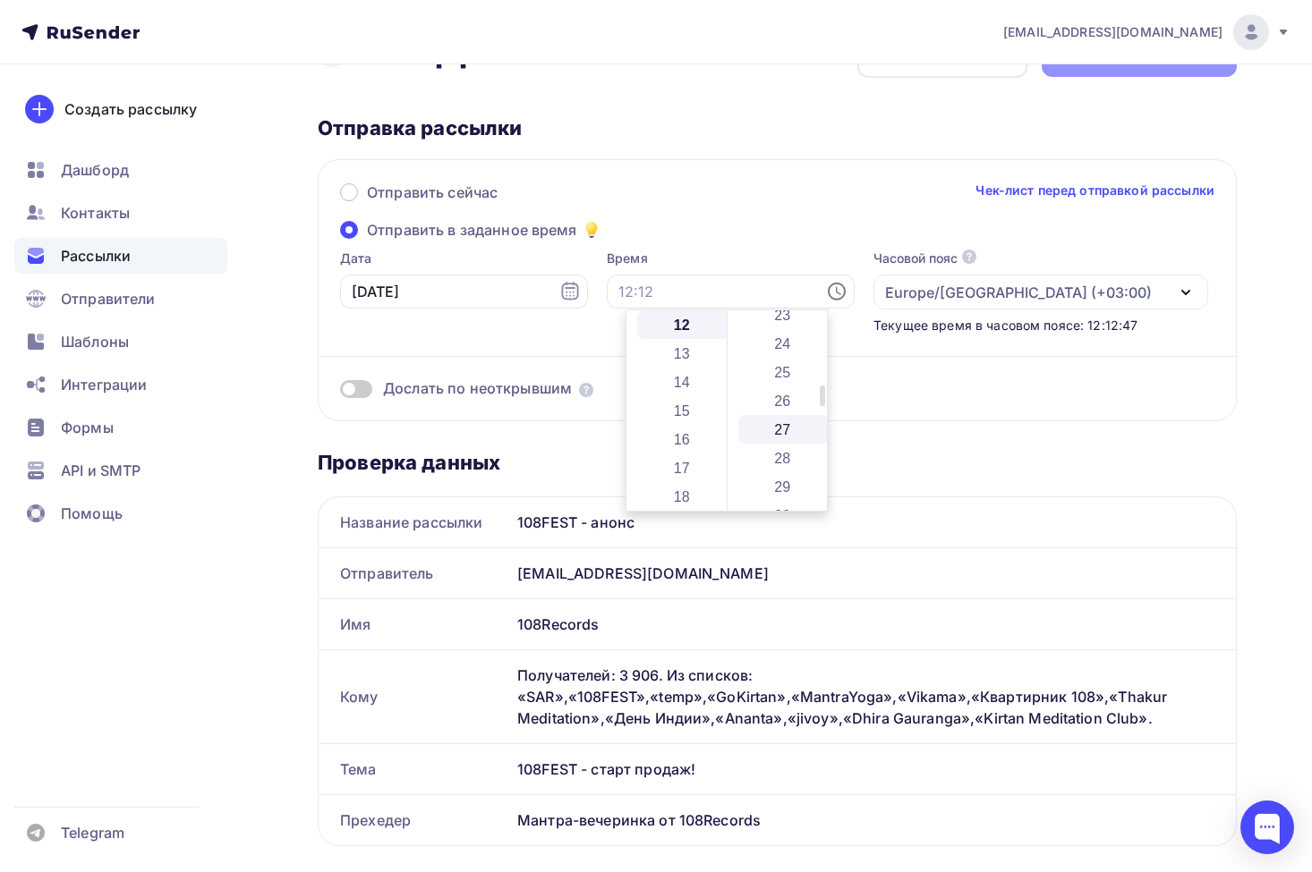
scroll to position [692, 0]
click at [786, 486] on li "30" at bounding box center [784, 492] width 92 height 29
type input "12:30"
click at [905, 392] on div "Дослать по неоткрывшим" at bounding box center [777, 388] width 874 height 21
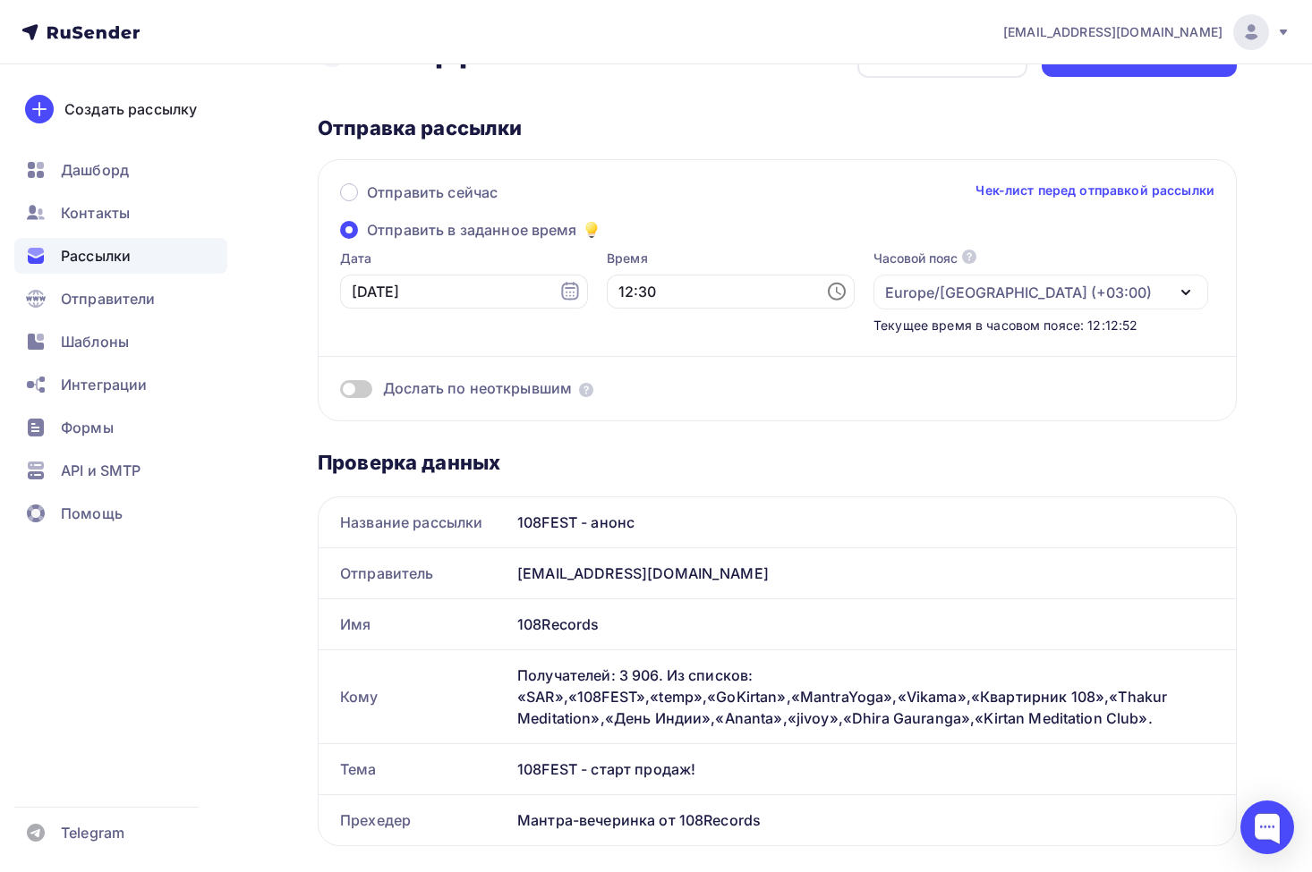
click at [361, 385] on span at bounding box center [356, 389] width 32 height 18
click at [340, 392] on input "checkbox" at bounding box center [340, 392] width 0 height 0
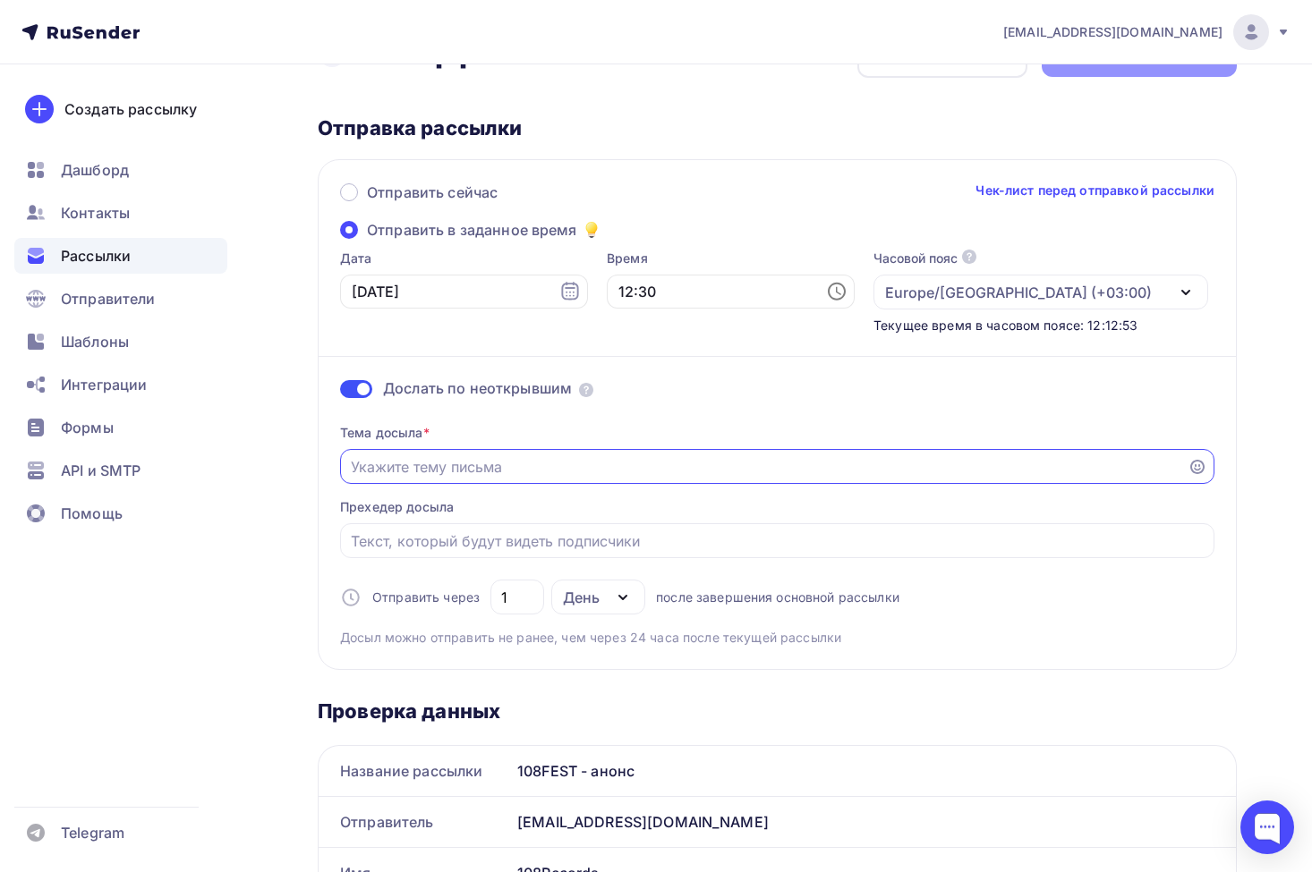
click at [412, 456] on input "Отправить в заданное время" at bounding box center [764, 466] width 827 height 21
type input "108FEST - старт продаж билетов"
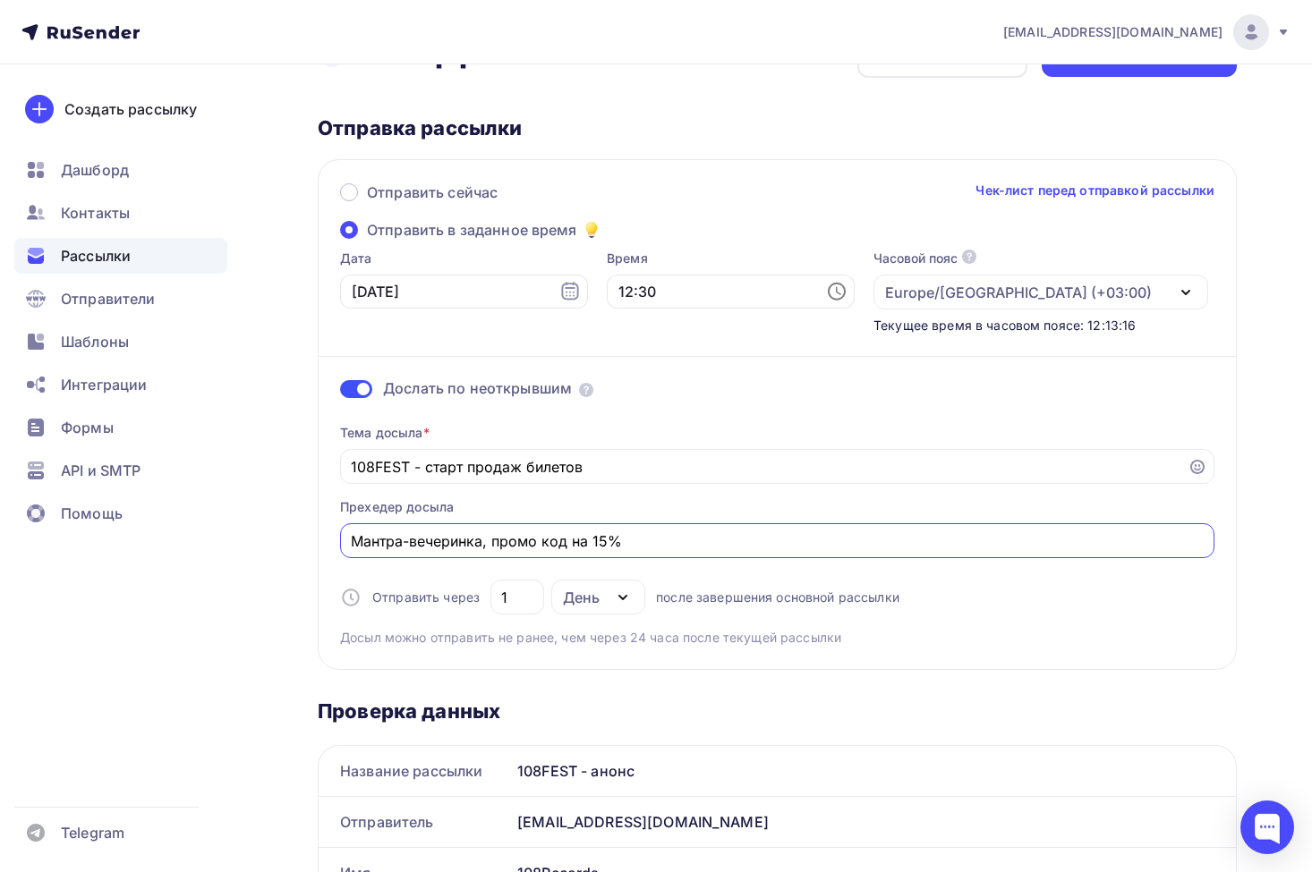
scroll to position [69, 0]
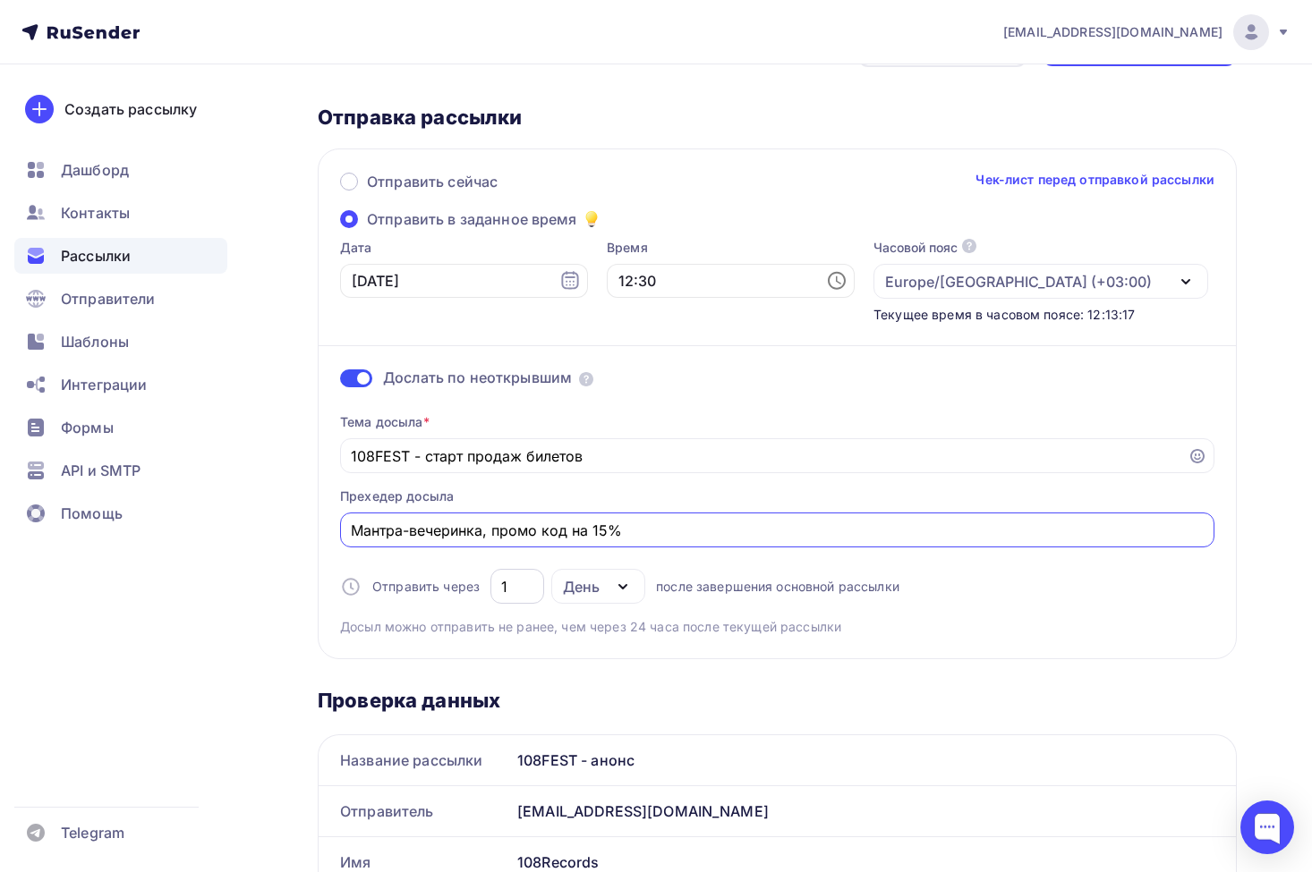
type input "Мантра-вечеринка, промо код на 15%"
drag, startPoint x: 517, startPoint y: 587, endPoint x: 504, endPoint y: 587, distance: 13.4
click at [504, 587] on input "1" at bounding box center [517, 586] width 33 height 21
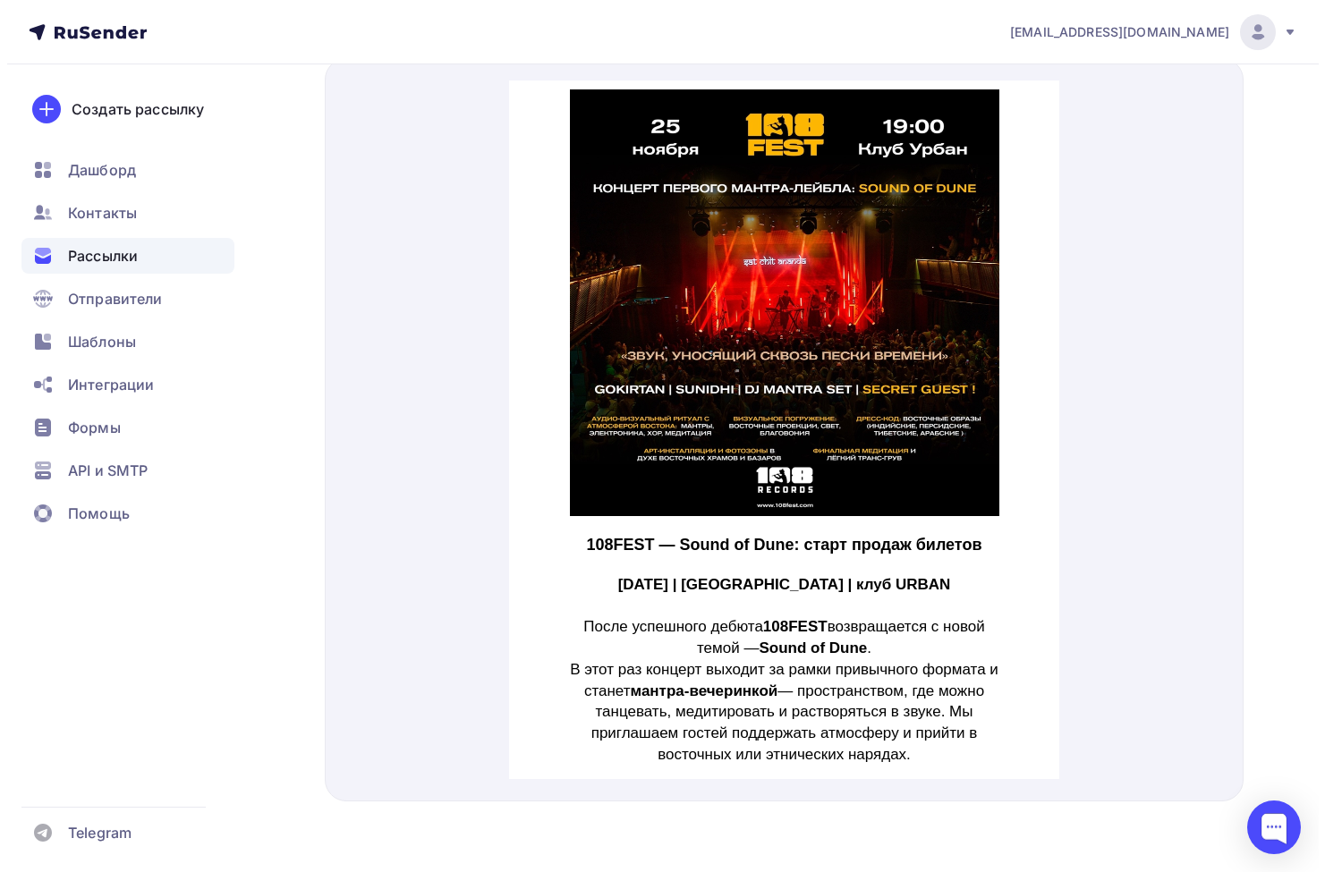
scroll to position [0, 0]
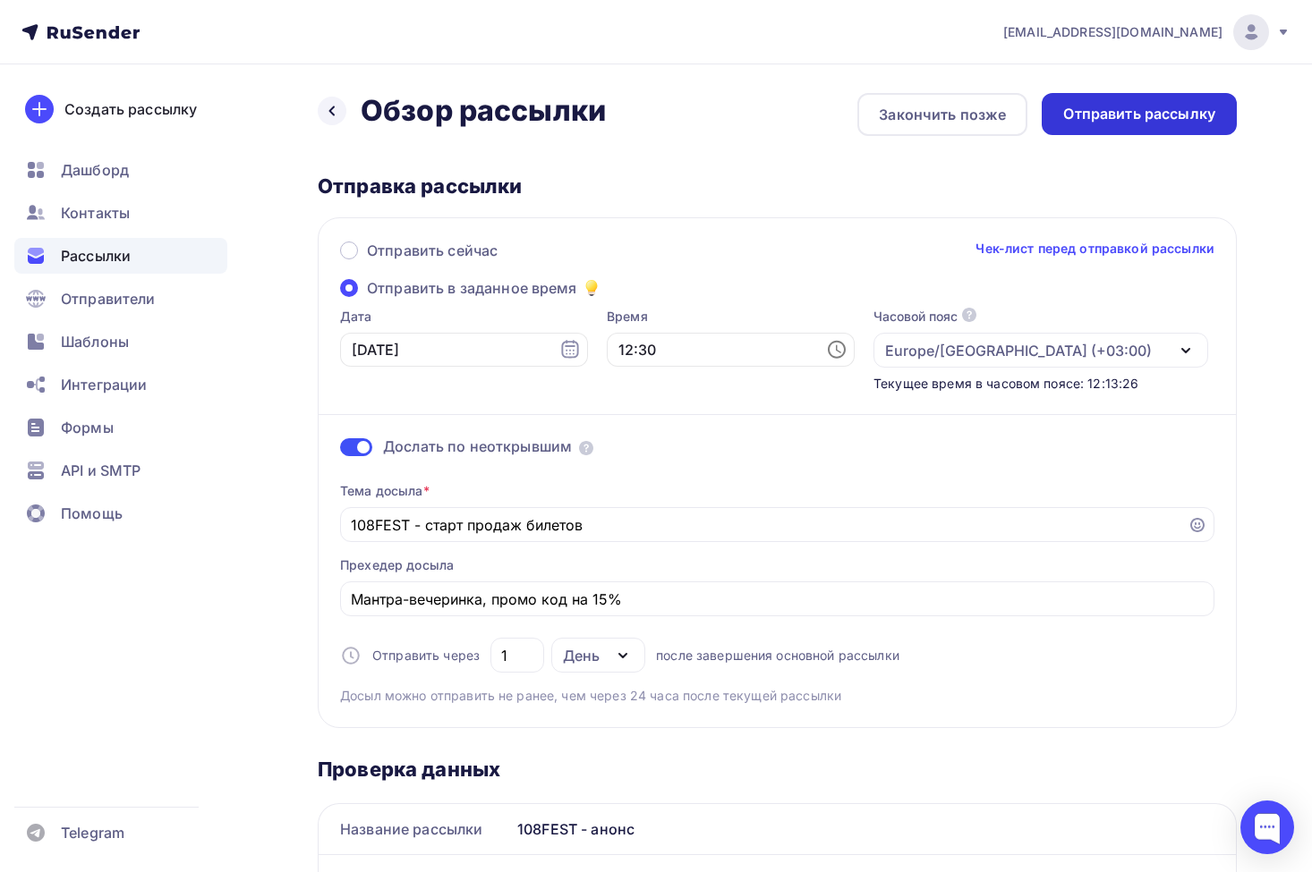
click at [1133, 111] on div "Отправить рассылку" at bounding box center [1139, 114] width 152 height 21
